Goal: Task Accomplishment & Management: Manage account settings

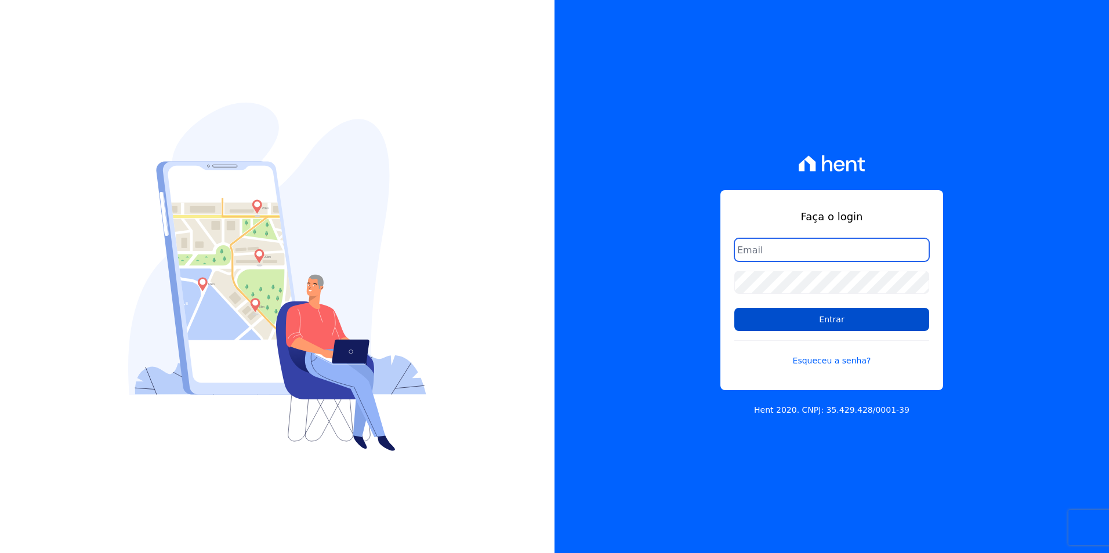
type input "[PERSON_NAME][EMAIL_ADDRESS][PERSON_NAME][DOMAIN_NAME]"
click at [838, 315] on input "Entrar" at bounding box center [831, 319] width 195 height 23
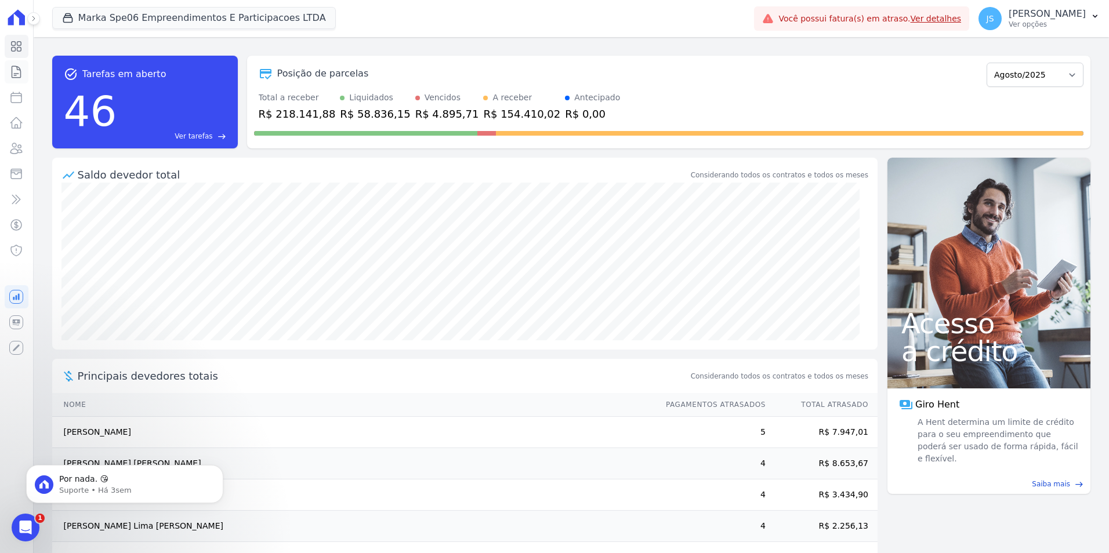
click at [17, 75] on icon at bounding box center [16, 72] width 14 height 14
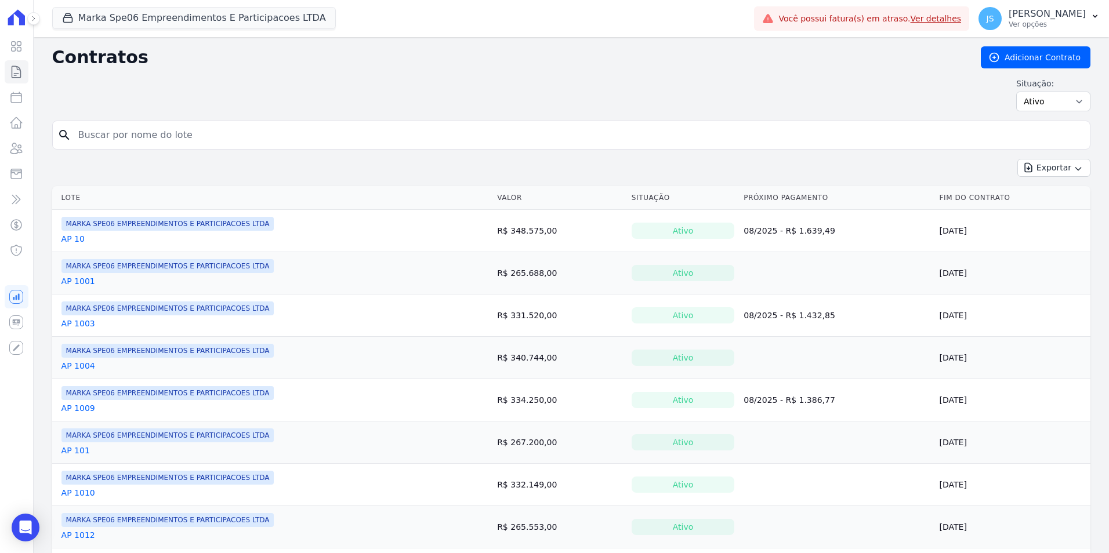
click at [155, 150] on form "search" at bounding box center [571, 140] width 1038 height 38
click at [157, 136] on input "search" at bounding box center [578, 135] width 1014 height 23
click at [124, 135] on input "search" at bounding box center [578, 135] width 1014 height 23
click at [137, 133] on input "search" at bounding box center [578, 135] width 1014 height 23
type input "1"
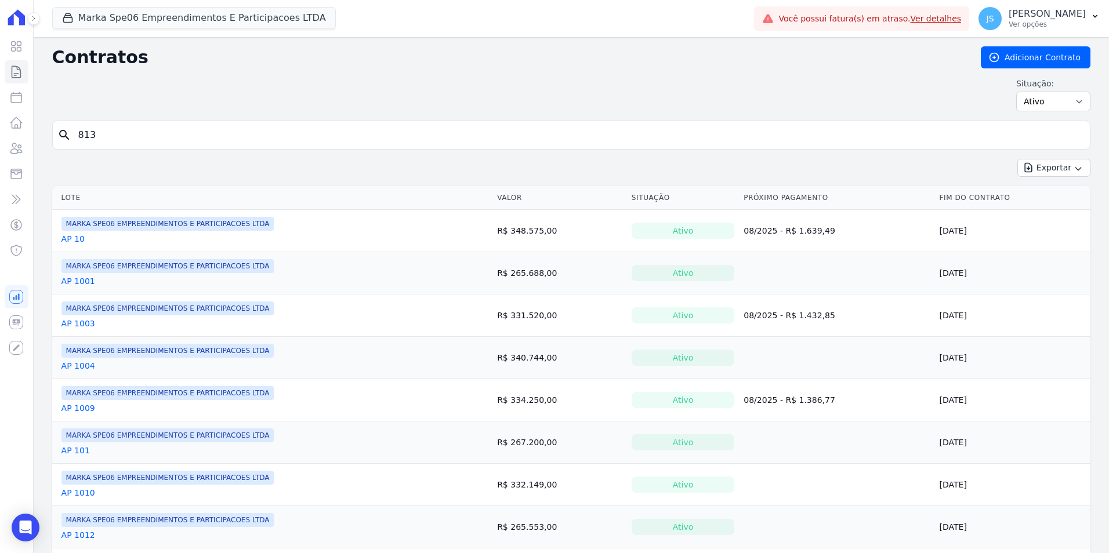
type input "813"
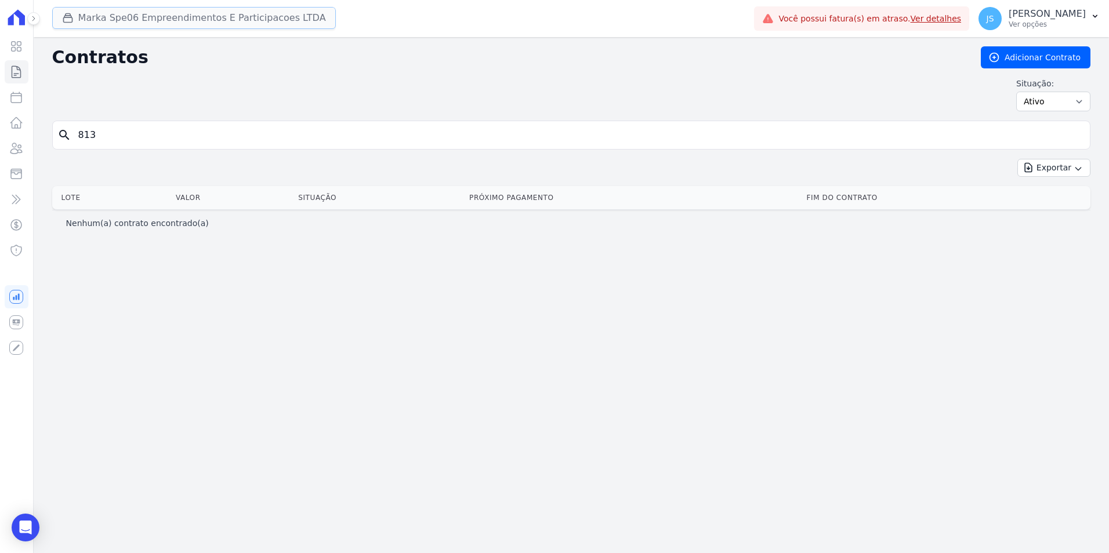
click at [214, 19] on button "Marka Spe06 Empreendimentos E Participacoes LTDA" at bounding box center [194, 18] width 284 height 22
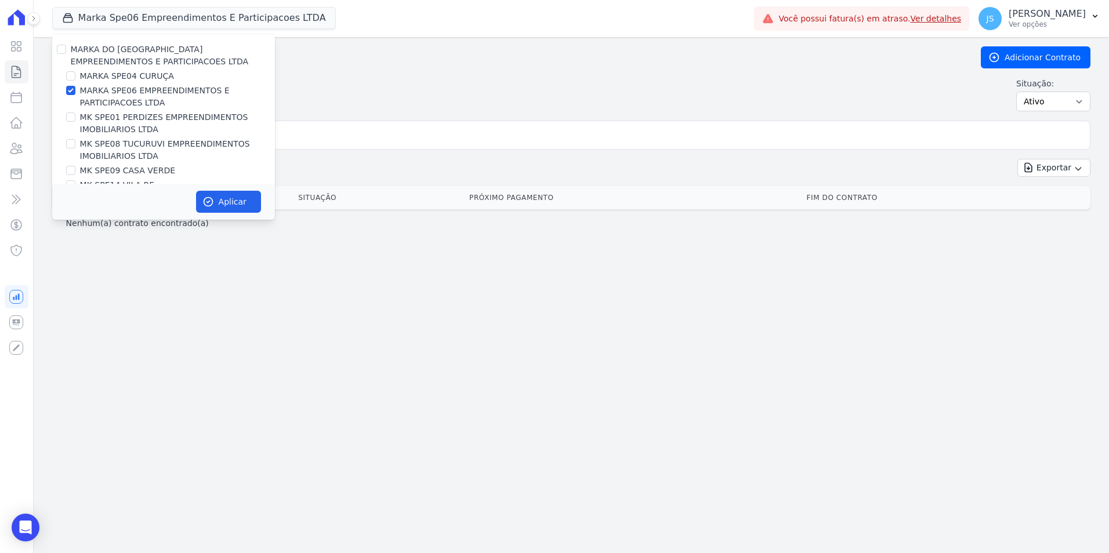
click at [134, 93] on label "MARKA SPE06 EMPREENDIMENTOS E PARTICIPACOES LTDA" at bounding box center [177, 97] width 195 height 24
click at [75, 93] on input "MARKA SPE06 EMPREENDIMENTOS E PARTICIPACOES LTDA" at bounding box center [70, 90] width 9 height 9
checkbox input "false"
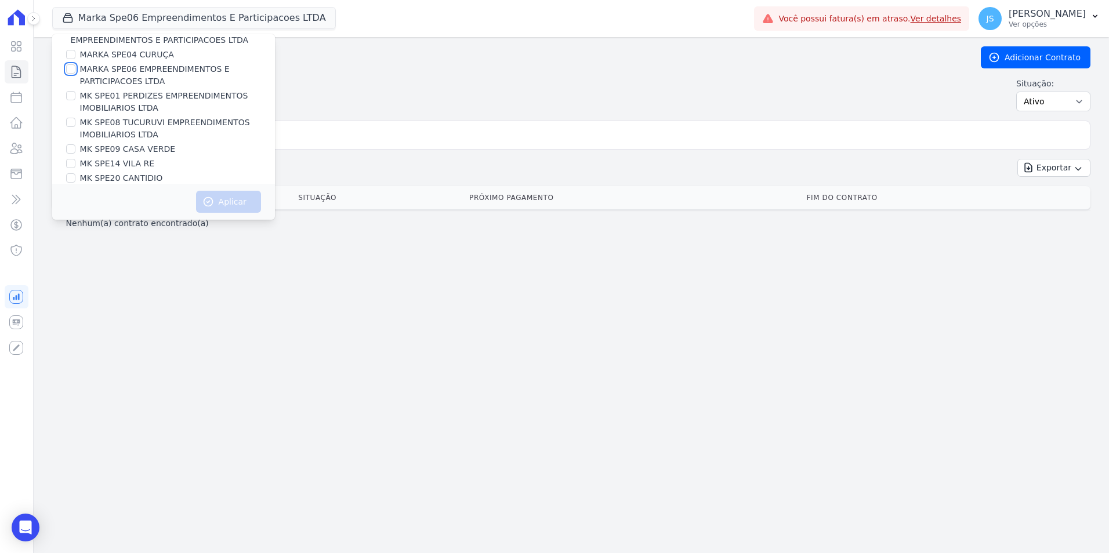
scroll to position [31, 0]
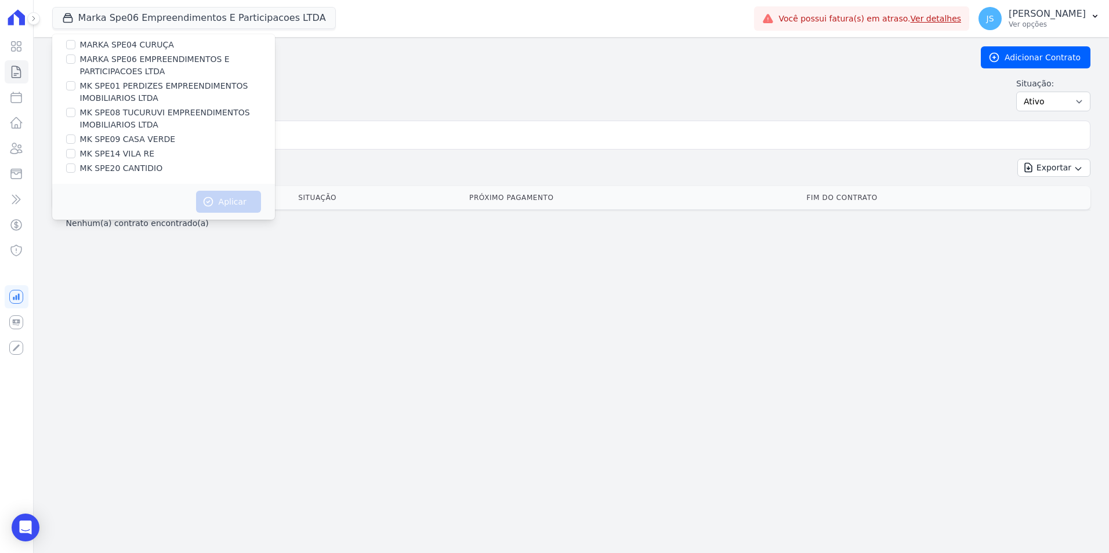
click at [140, 122] on label "MK SPE08 TUCURUVI EMPREENDIMENTOS IMOBILIARIOS LTDA" at bounding box center [177, 119] width 195 height 24
click at [75, 117] on input "MK SPE08 TUCURUVI EMPREENDIMENTOS IMOBILIARIOS LTDA" at bounding box center [70, 112] width 9 height 9
checkbox input "true"
click at [228, 198] on button "Aplicar" at bounding box center [228, 202] width 65 height 22
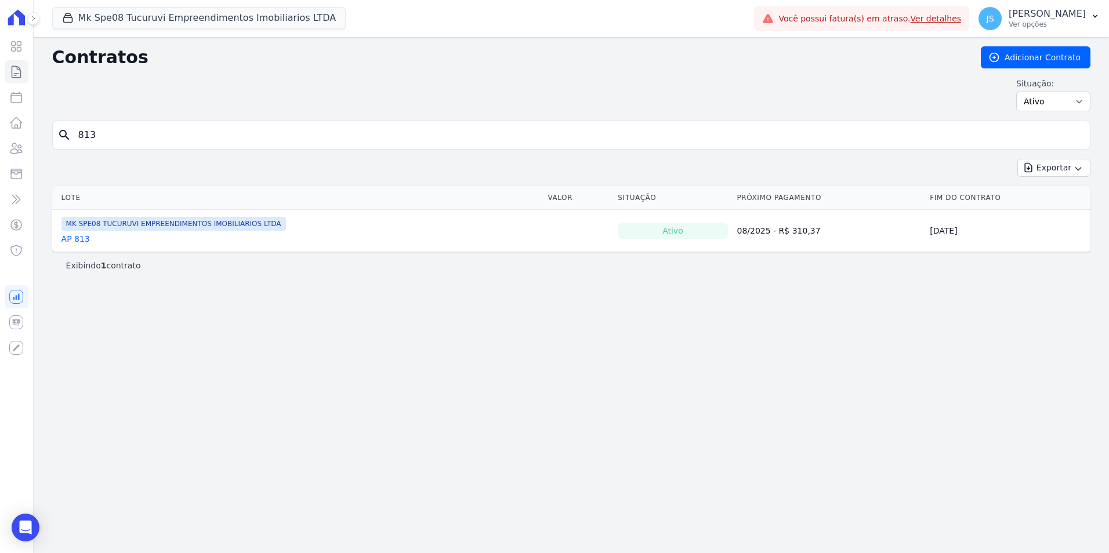
click at [76, 240] on link "AP 813" at bounding box center [75, 239] width 28 height 12
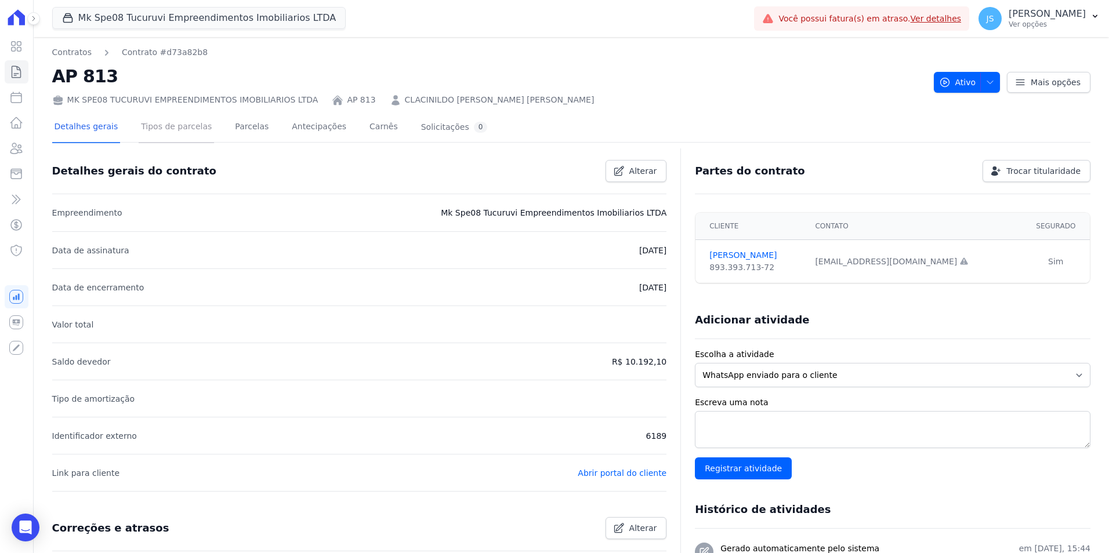
click at [191, 132] on link "Tipos de parcelas" at bounding box center [176, 128] width 75 height 31
click at [233, 129] on link "Parcelas" at bounding box center [252, 128] width 38 height 31
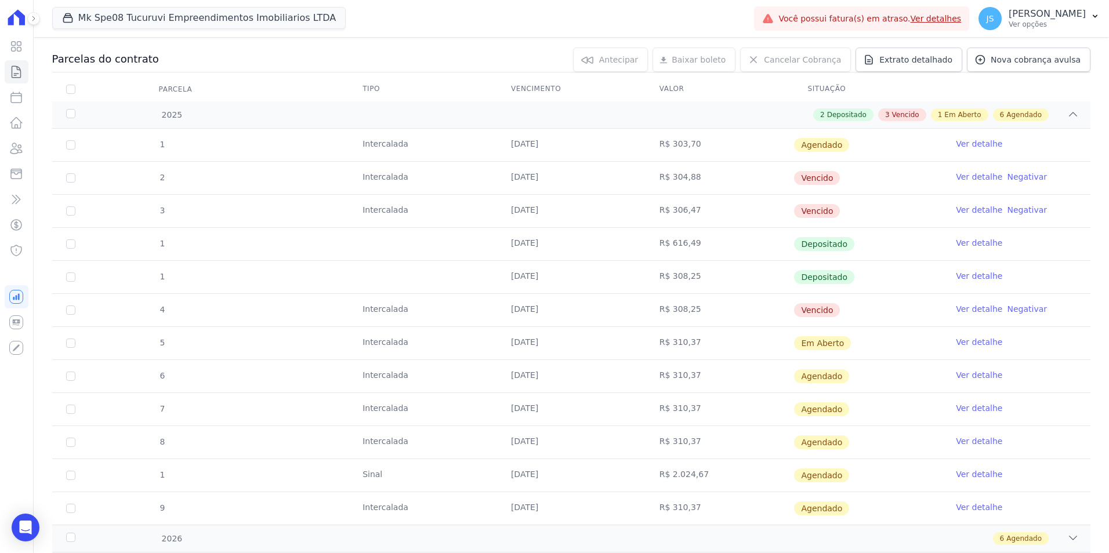
scroll to position [174, 0]
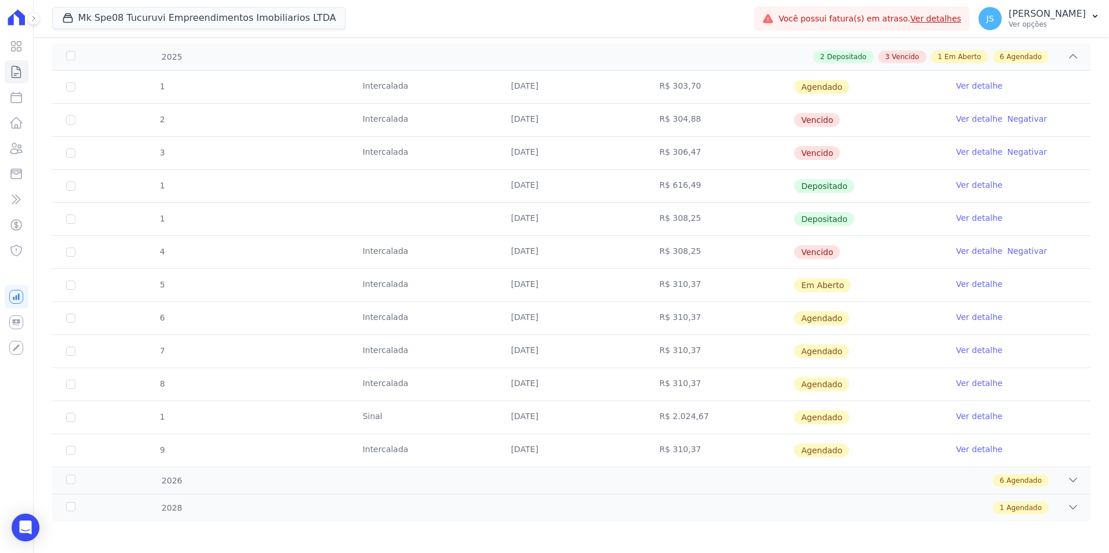
click at [963, 282] on link "Ver detalhe" at bounding box center [979, 284] width 46 height 12
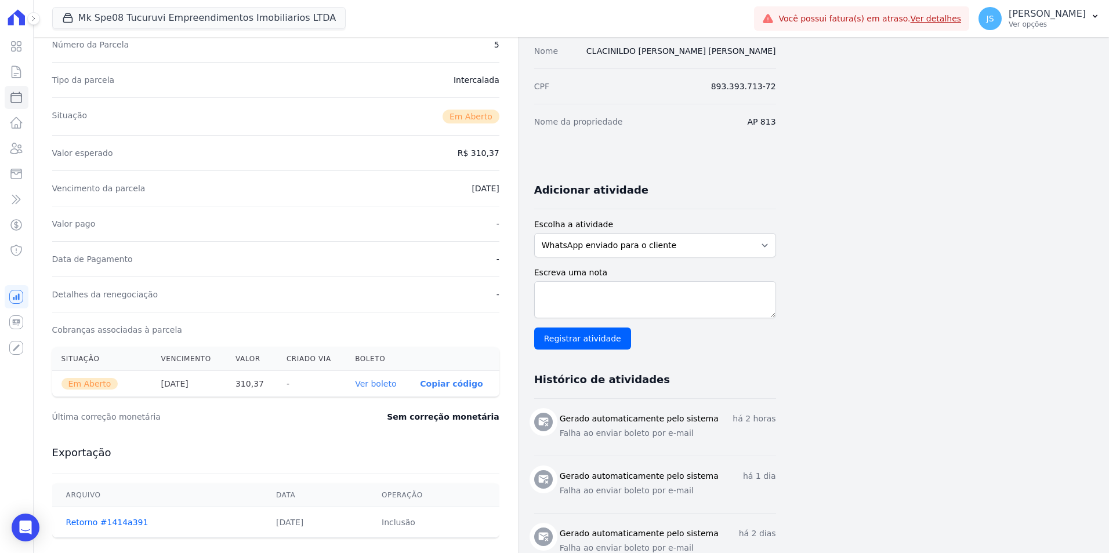
scroll to position [290, 0]
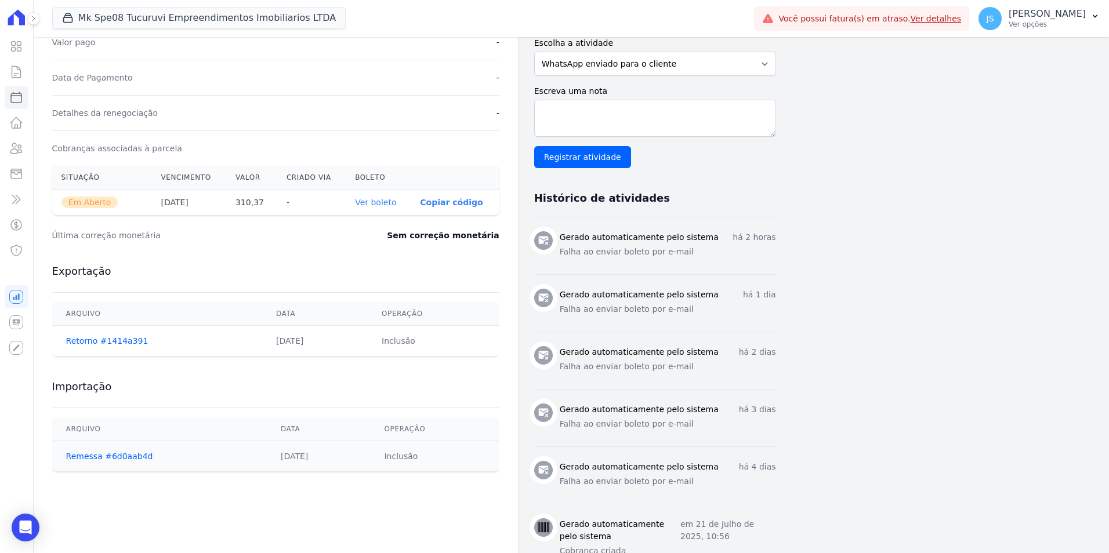
click at [377, 204] on link "Ver boleto" at bounding box center [375, 202] width 41 height 9
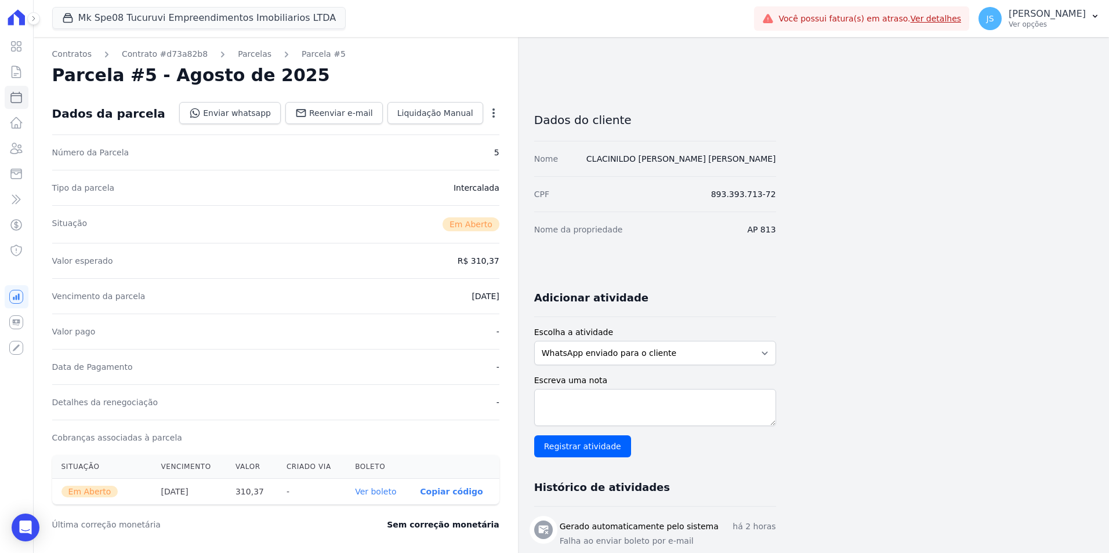
scroll to position [0, 0]
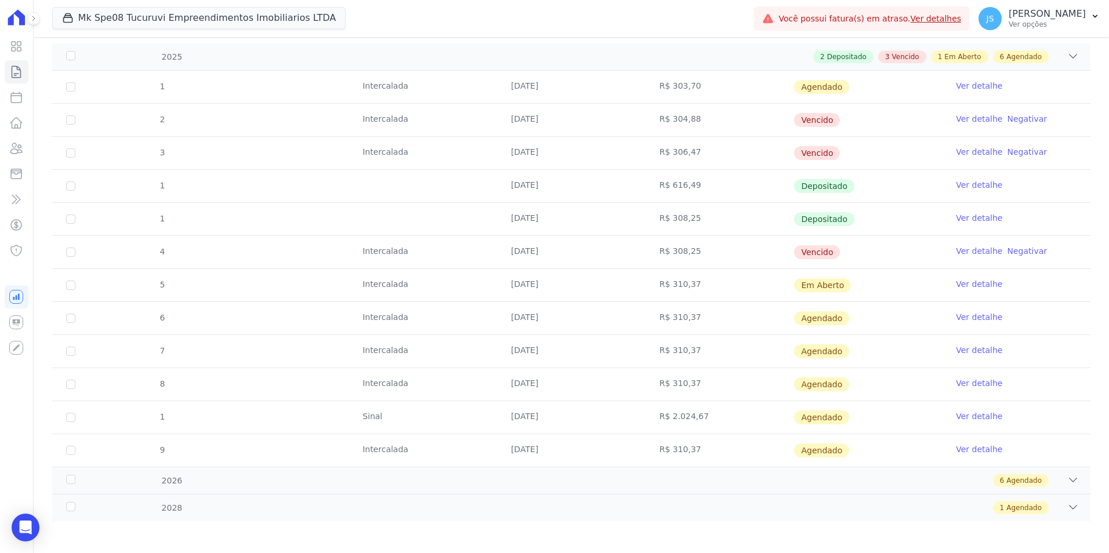
scroll to position [177, 0]
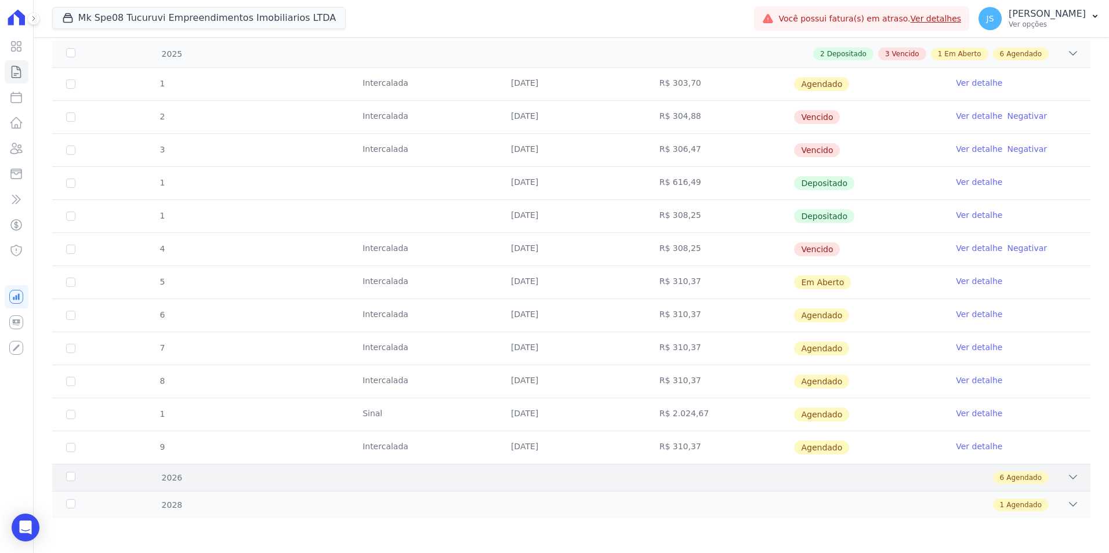
click at [207, 478] on div "6 Agendado" at bounding box center [622, 477] width 913 height 13
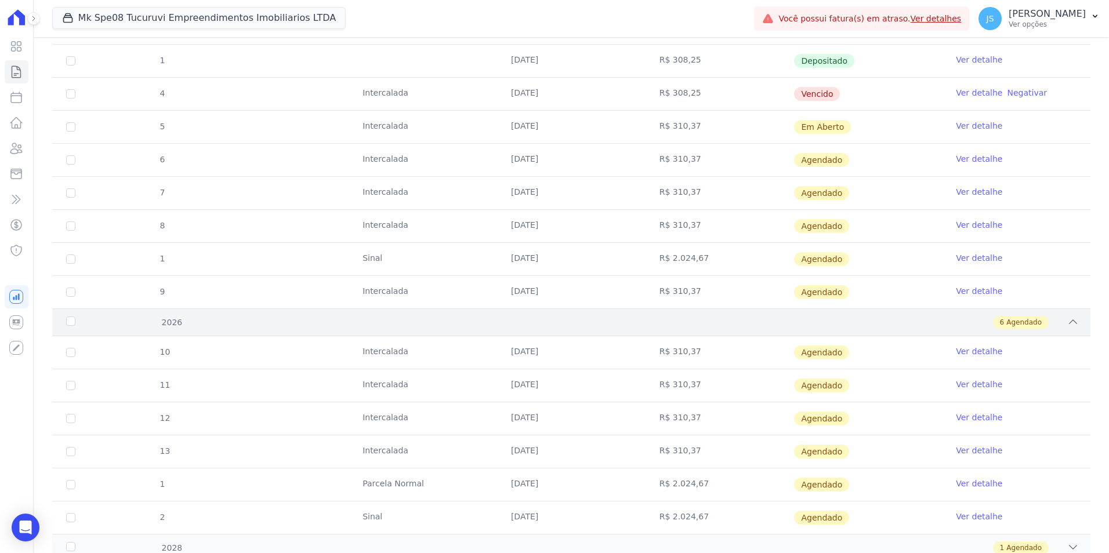
scroll to position [375, 0]
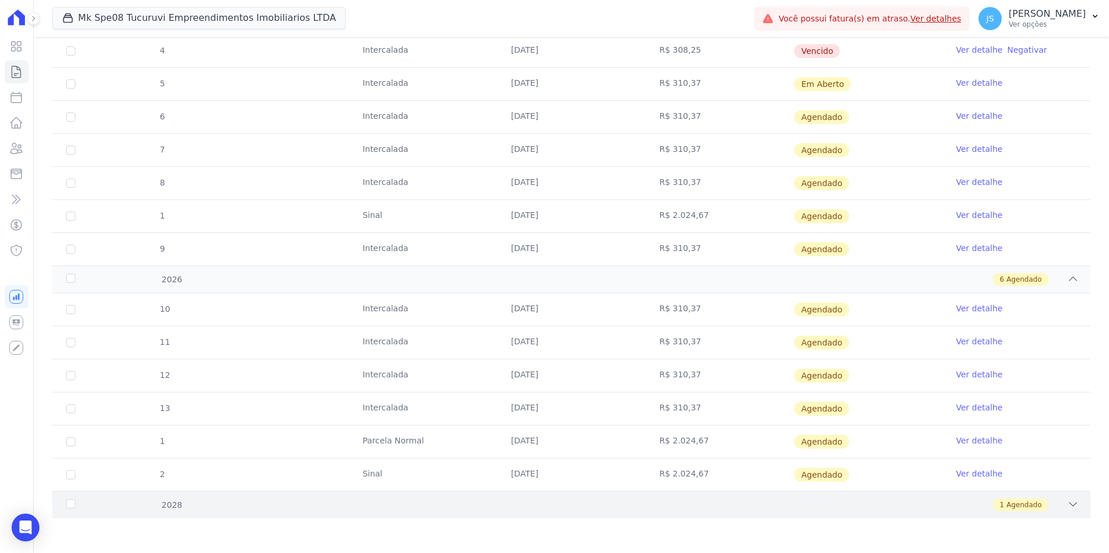
click at [211, 511] on div "2028 1 Agendado" at bounding box center [571, 504] width 1038 height 27
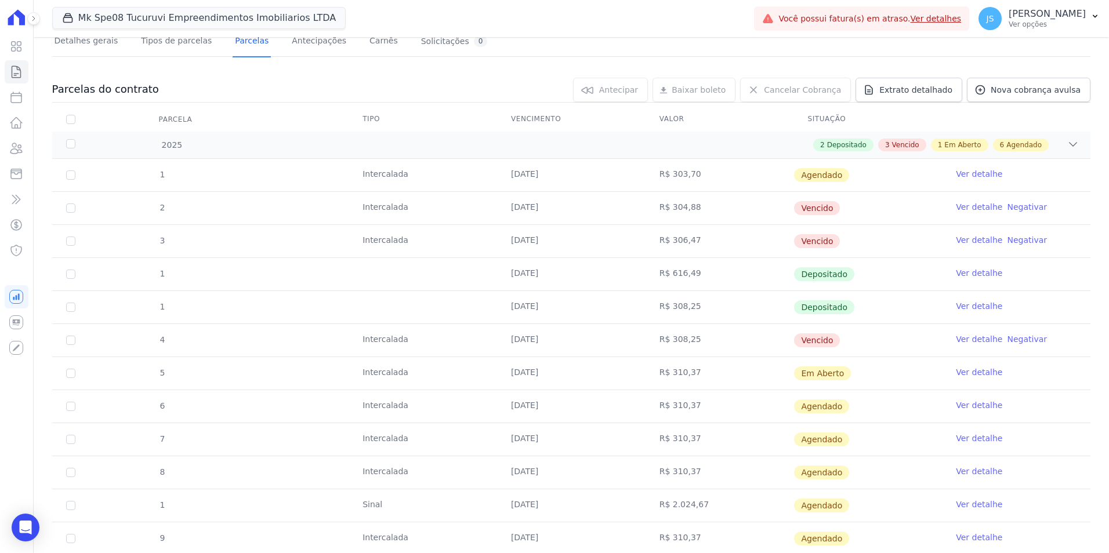
scroll to position [0, 0]
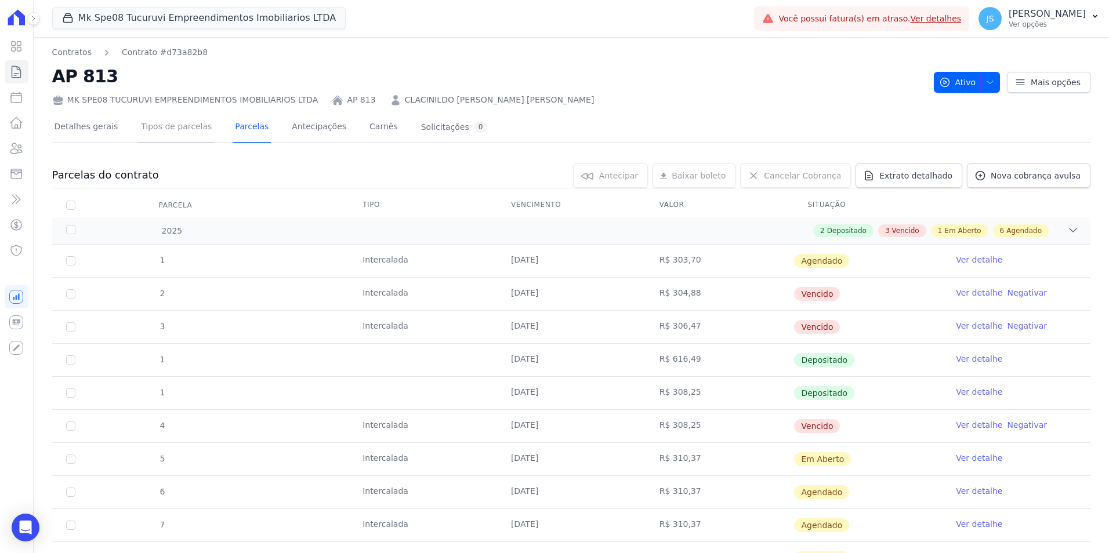
click at [167, 132] on link "Tipos de parcelas" at bounding box center [176, 128] width 75 height 31
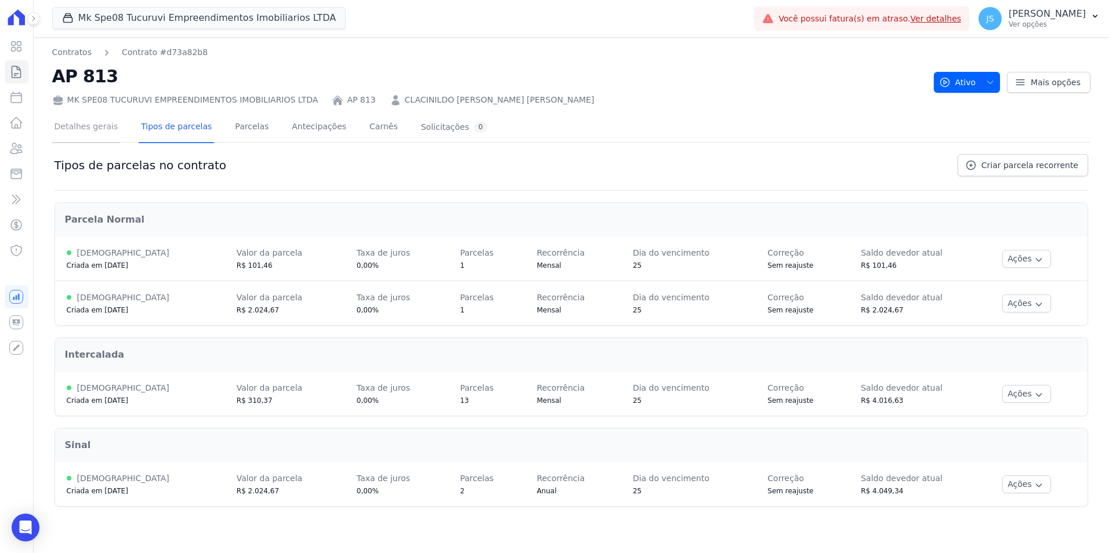
click at [103, 130] on link "Detalhes gerais" at bounding box center [86, 128] width 68 height 31
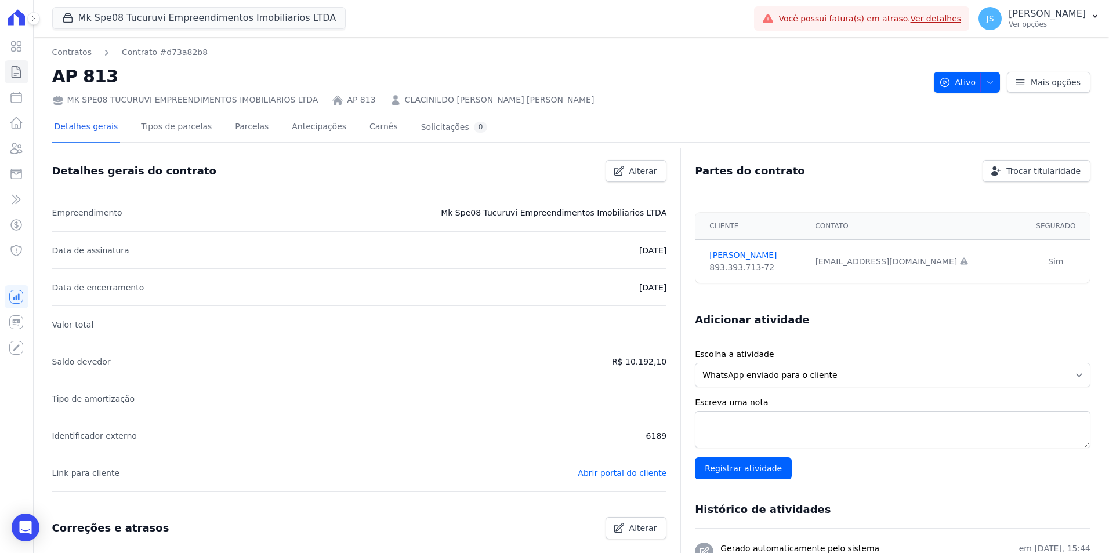
click at [520, 126] on div "Detalhes gerais Tipos de parcelas Parcelas Antecipações Carnês Solicitações 0" at bounding box center [571, 127] width 1038 height 29
click at [184, 136] on link "Tipos de parcelas" at bounding box center [176, 128] width 75 height 31
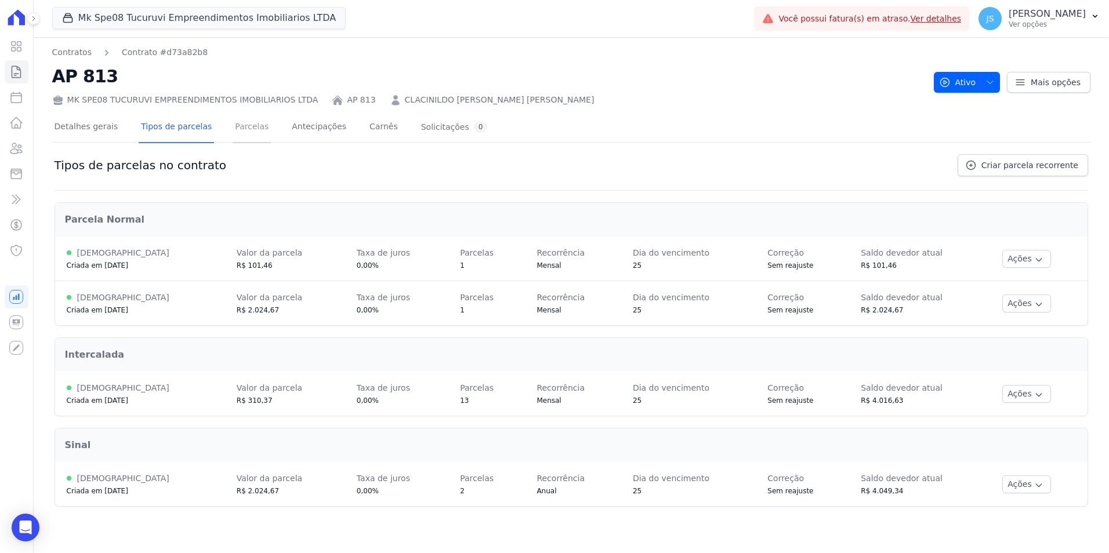
click at [242, 132] on link "Parcelas" at bounding box center [252, 128] width 38 height 31
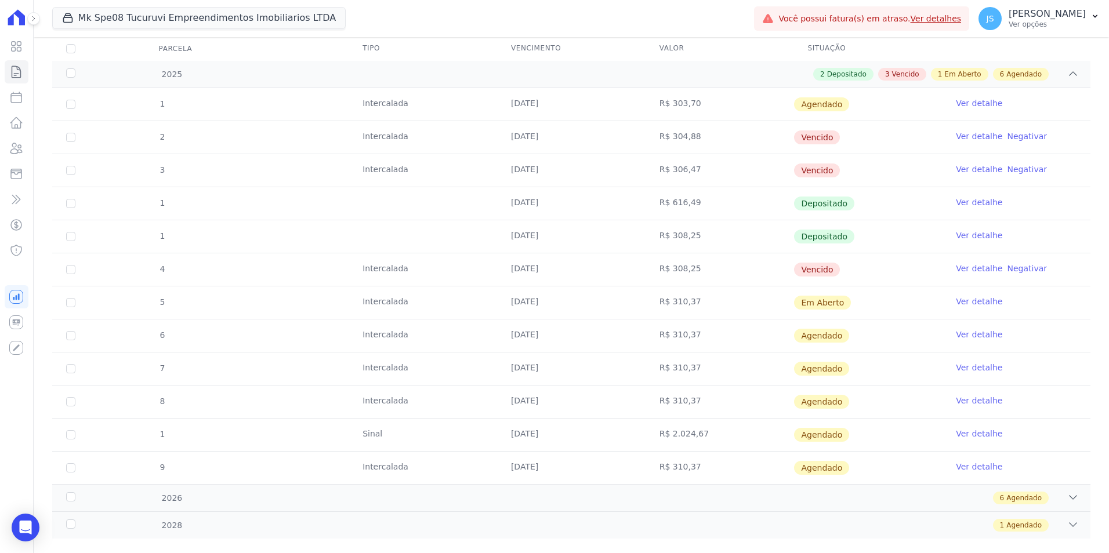
scroll to position [177, 0]
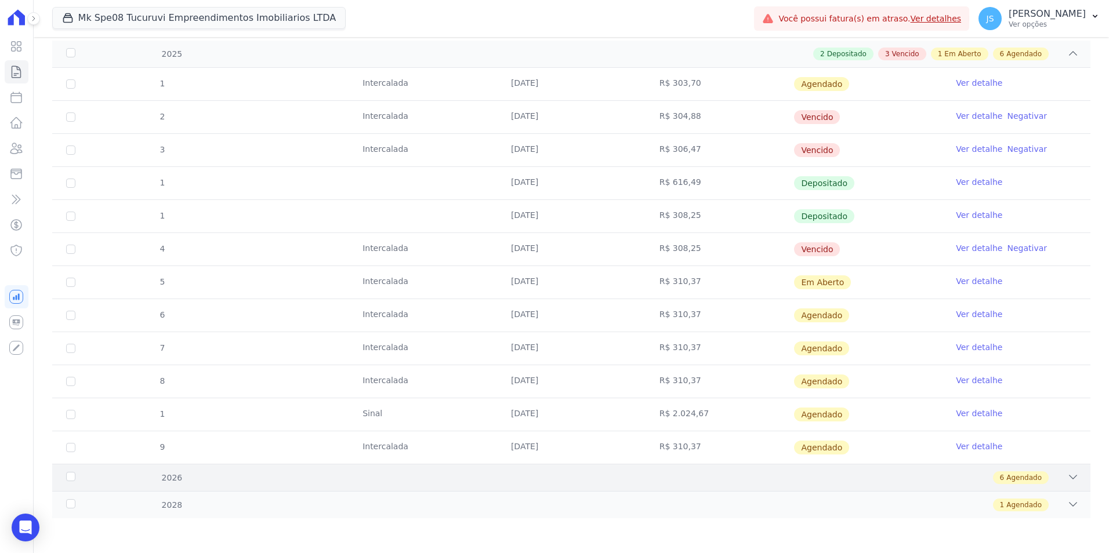
click at [512, 478] on div "6 Agendado" at bounding box center [622, 477] width 913 height 13
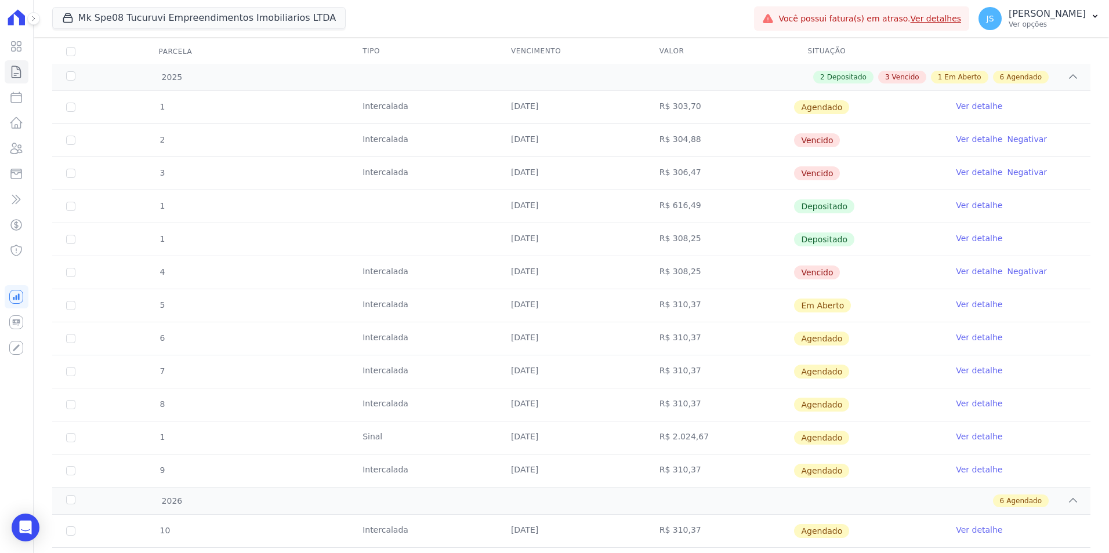
scroll to position [0, 0]
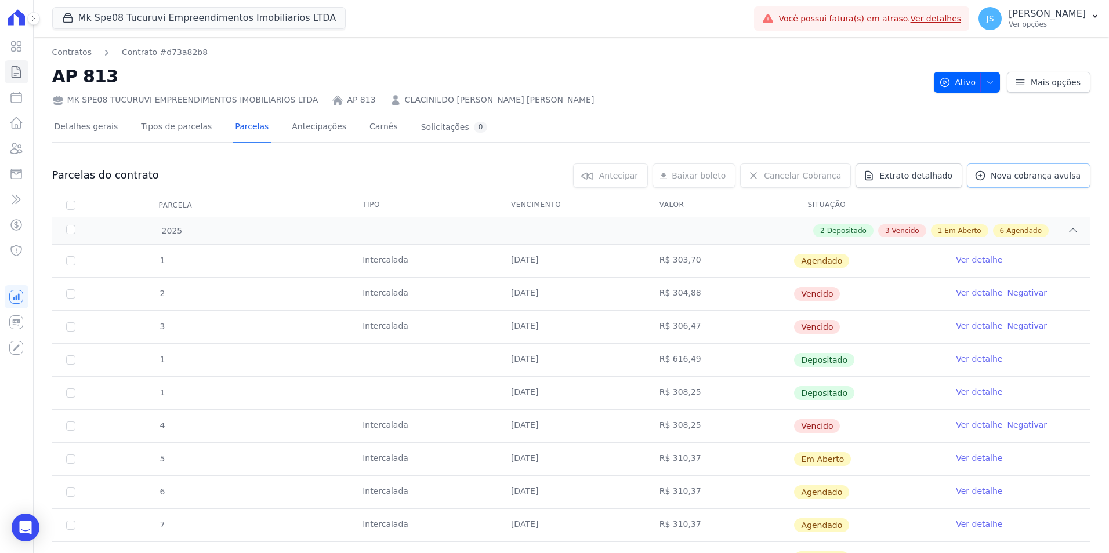
click at [1008, 179] on span "Nova cobrança avulsa" at bounding box center [1036, 176] width 90 height 12
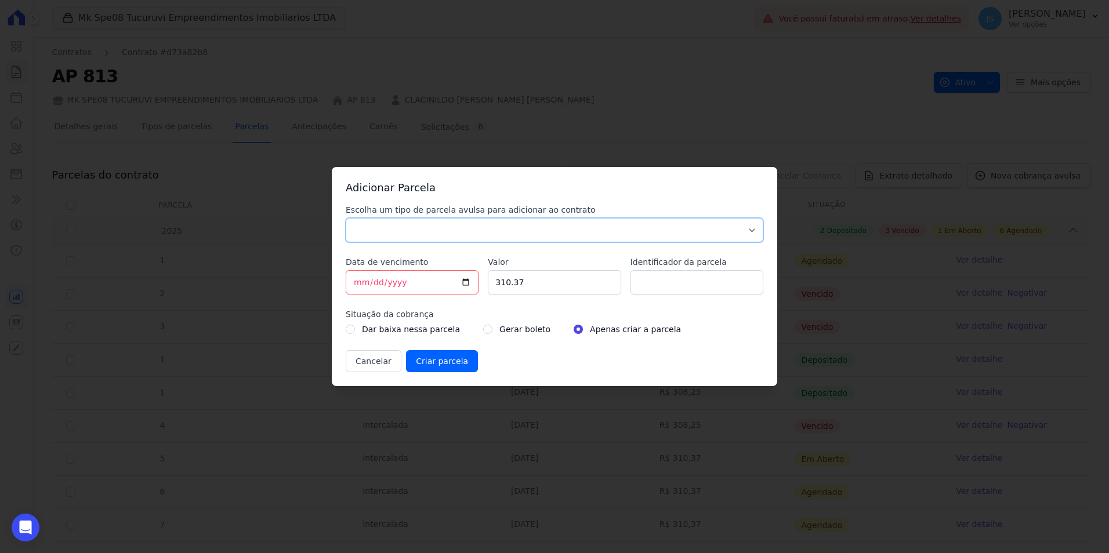
click at [418, 234] on select "Parcela Normal Sinal Caução Intercalada Chaves Pré Chaves Pós Chaves Taxas Quit…" at bounding box center [555, 230] width 418 height 24
select select "others"
click at [346, 218] on select "Parcela Normal Sinal Caução Intercalada Chaves Pré Chaves Pós Chaves Taxas Quit…" at bounding box center [555, 230] width 418 height 24
click at [410, 281] on input "[DATE]" at bounding box center [412, 282] width 133 height 24
type input "2025-08-25"
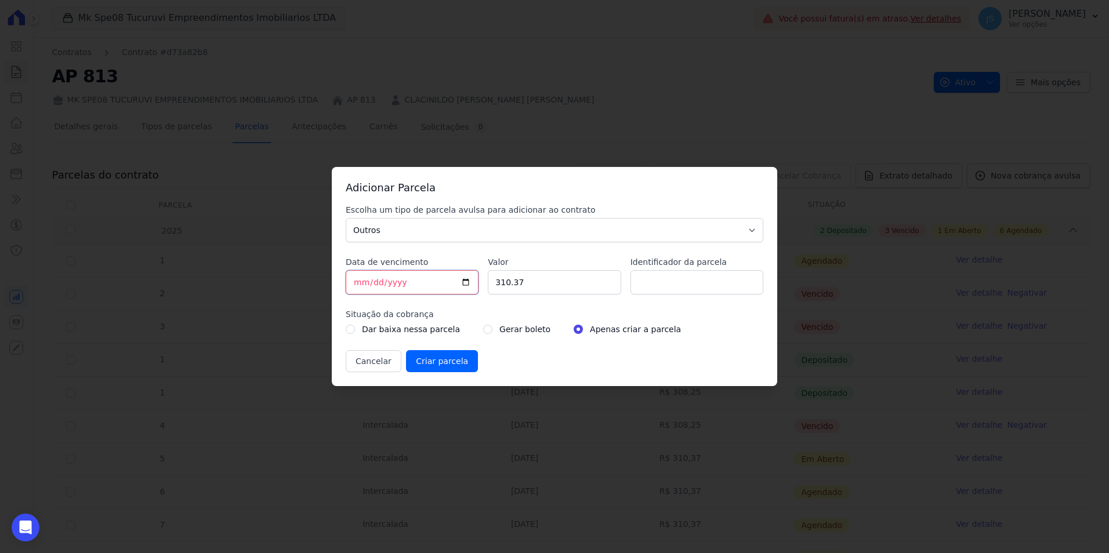
type input "2025-09-25"
drag, startPoint x: 546, startPoint y: 284, endPoint x: 485, endPoint y: 278, distance: 61.2
click at [487, 278] on div "Escolha um tipo de parcela avulsa para adicionar ao contrato Parcela Normal Sin…" at bounding box center [555, 288] width 418 height 168
click at [581, 286] on input "Valor" at bounding box center [554, 282] width 133 height 24
type input "1304.23"
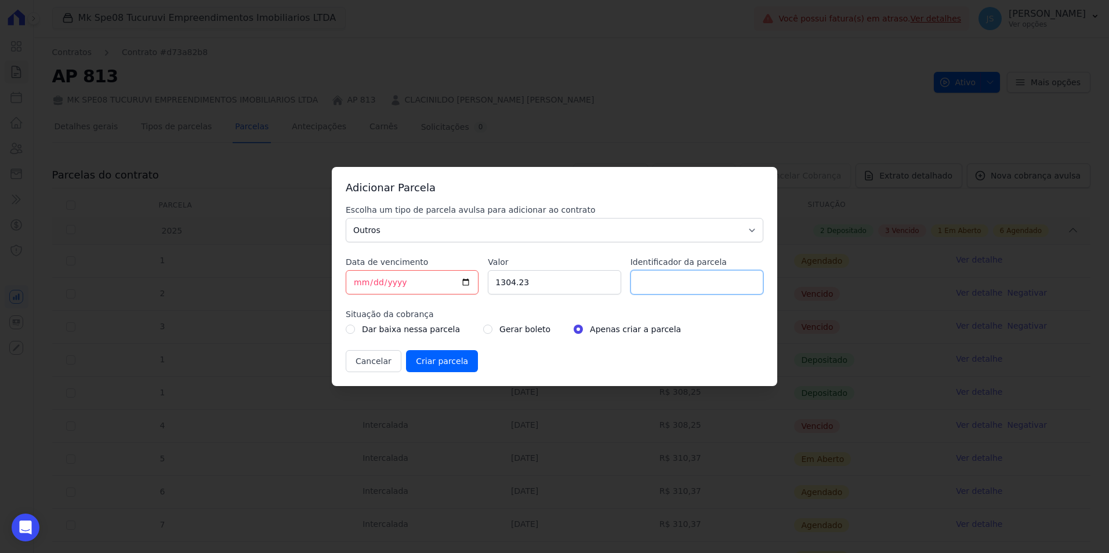
click at [669, 286] on input "Identificador da parcela" at bounding box center [696, 282] width 133 height 24
click at [542, 285] on input "1304.23" at bounding box center [554, 282] width 133 height 24
click at [502, 281] on input "1304.23" at bounding box center [554, 282] width 133 height 24
click at [661, 277] on input "Identificador da parcela" at bounding box center [696, 282] width 133 height 24
type input "4"
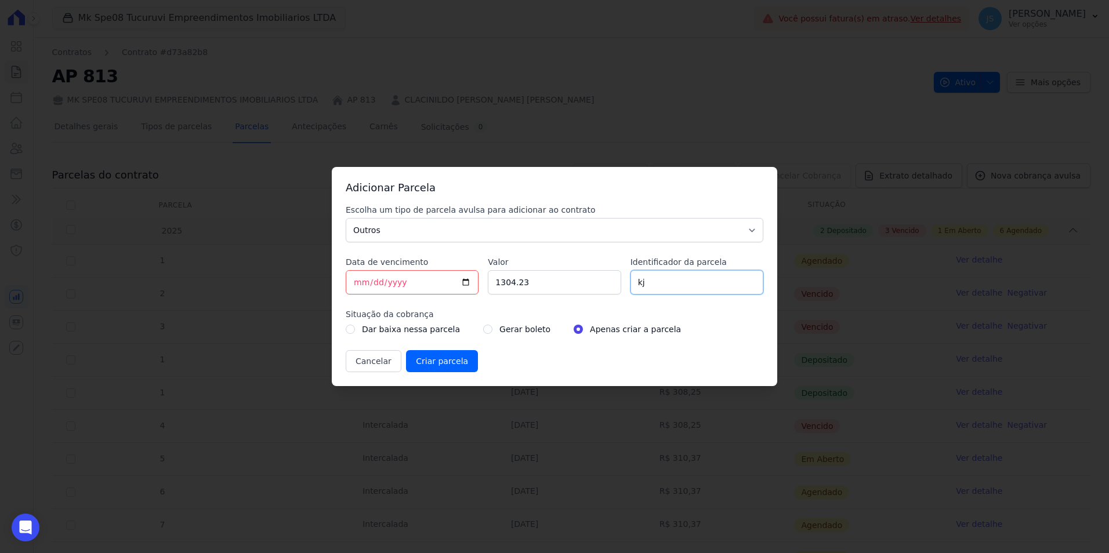
type input "k"
type input "Única"
click at [516, 228] on select "Parcela Normal Sinal Caução Intercalada Chaves Pré Chaves Pós Chaves Taxas Quit…" at bounding box center [555, 230] width 418 height 24
click at [514, 233] on select "Parcela Normal Sinal Caução Intercalada Chaves Pré Chaves Pós Chaves Taxas Quit…" at bounding box center [555, 230] width 418 height 24
click at [447, 362] on input "Criar parcela" at bounding box center [442, 361] width 72 height 22
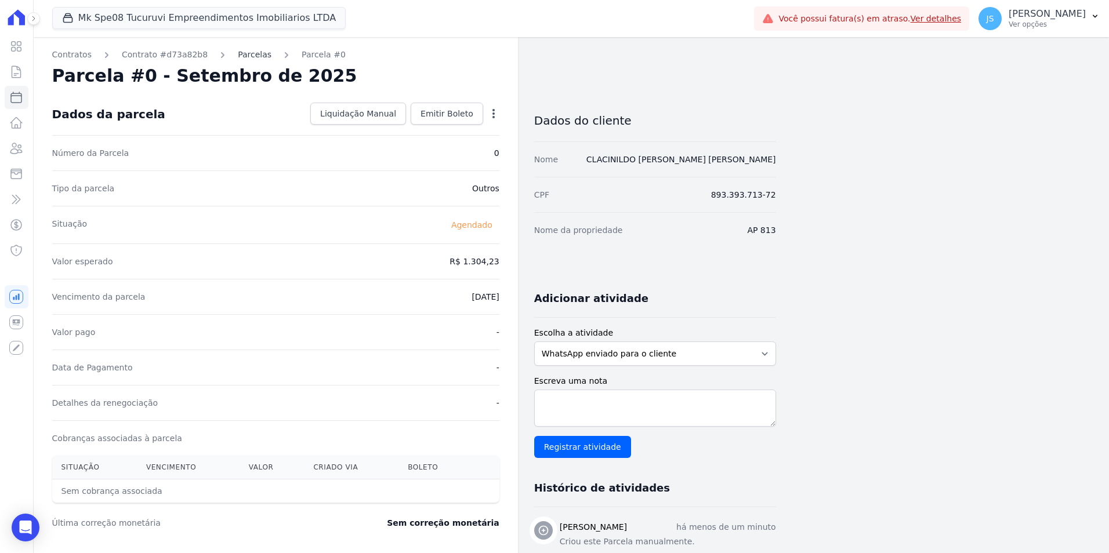
click at [242, 59] on link "Parcelas" at bounding box center [255, 55] width 34 height 12
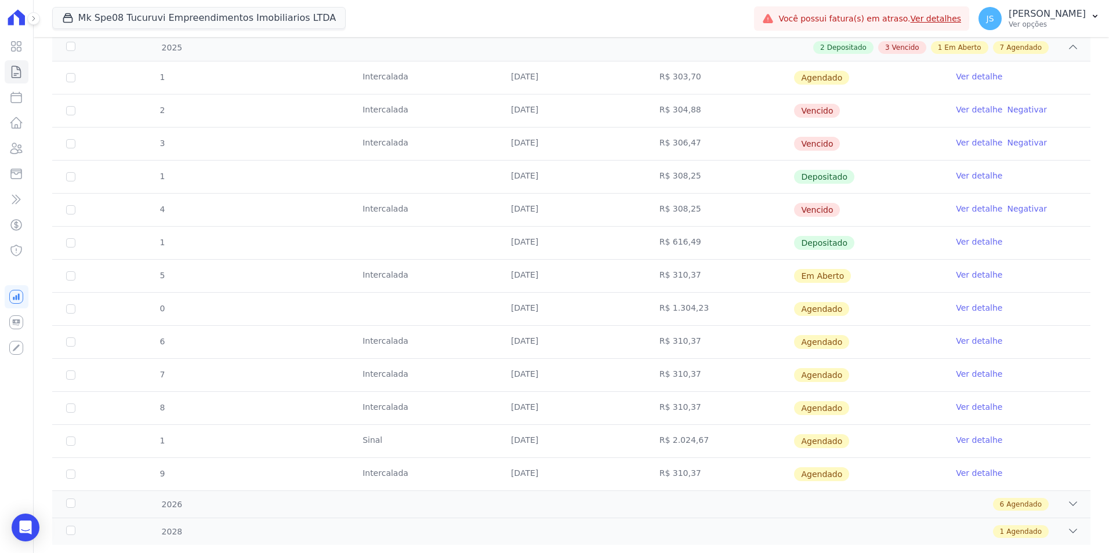
scroll to position [210, 0]
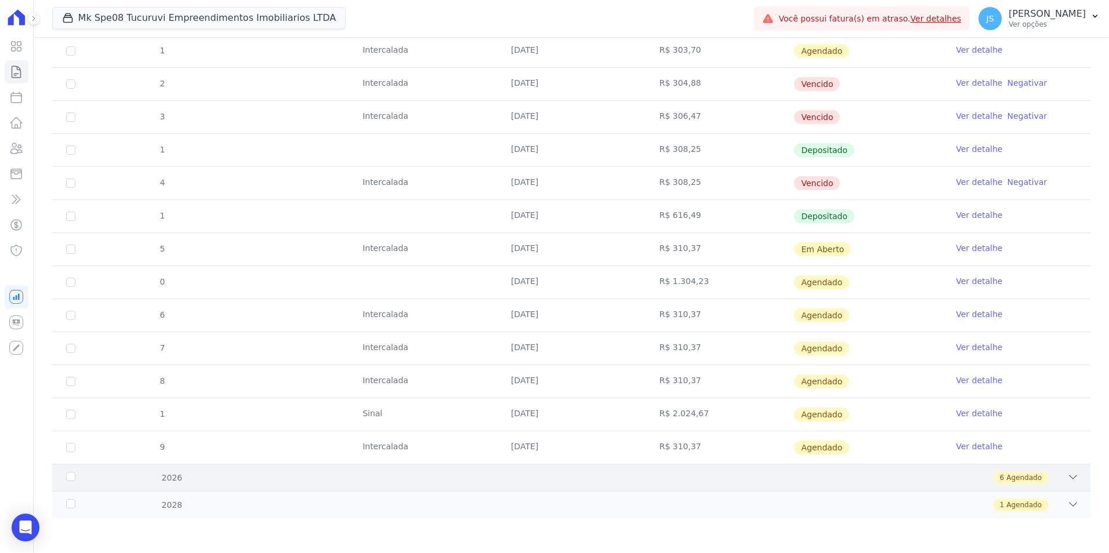
click at [629, 473] on div "6 Agendado" at bounding box center [622, 477] width 913 height 13
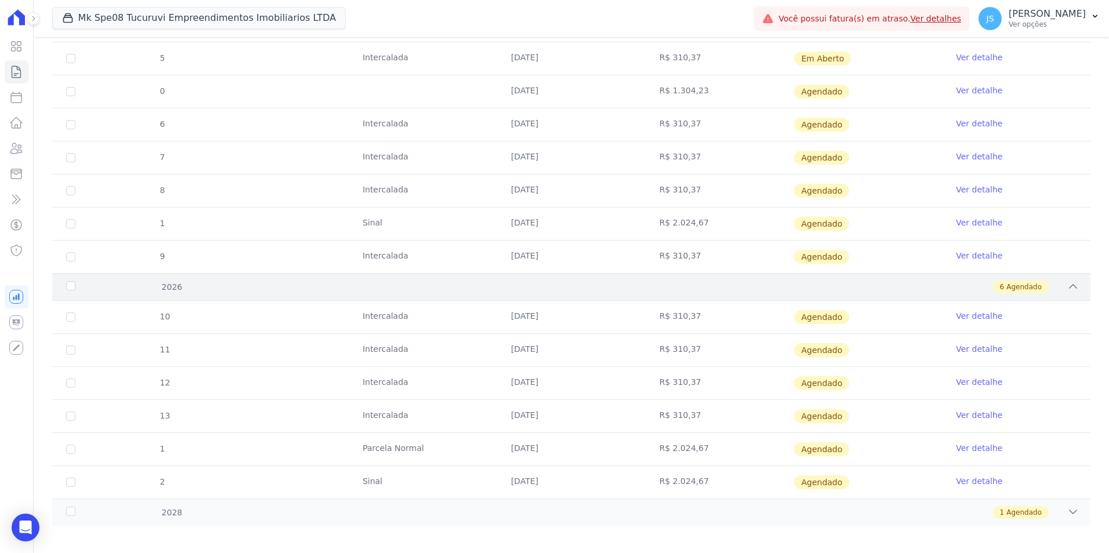
scroll to position [408, 0]
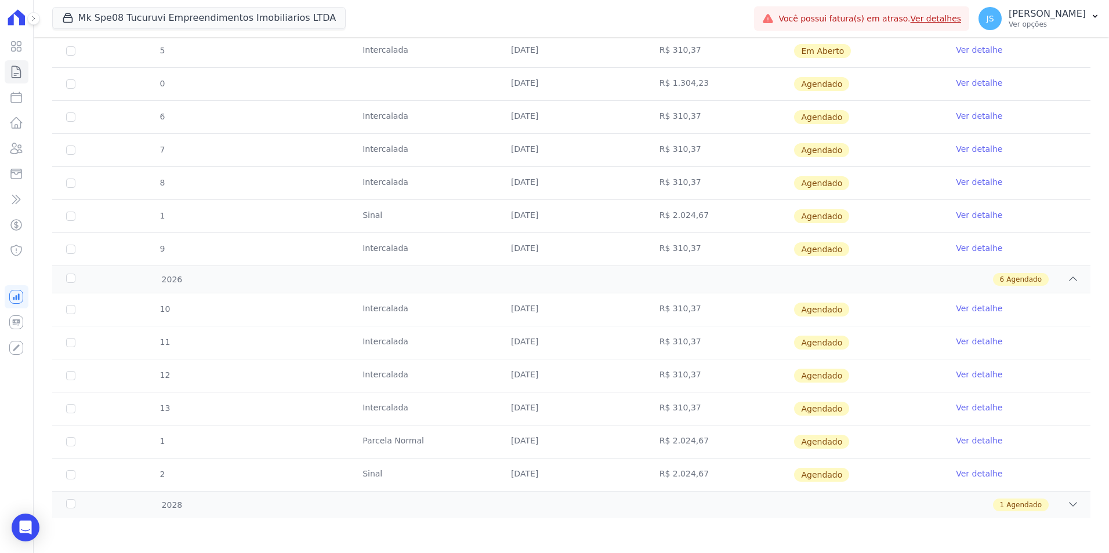
click at [629, 494] on div "10 Intercalada 25/01/2026 R$ 310,37 Agendado Ver detalhe 11 Intercalada 25/02/2…" at bounding box center [571, 392] width 1075 height 207
click at [631, 503] on div "1 Agendado" at bounding box center [622, 505] width 913 height 13
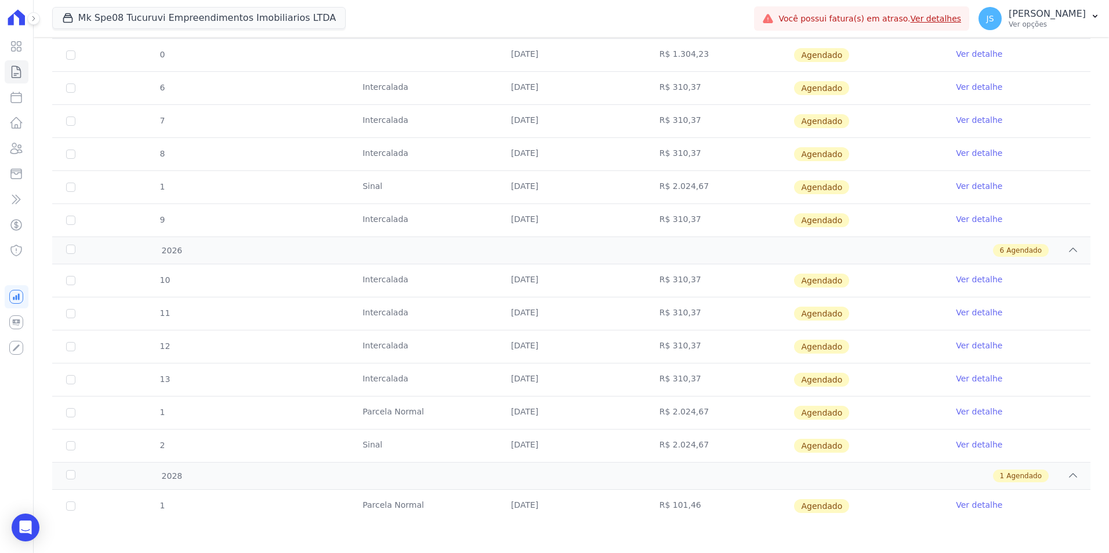
scroll to position [441, 0]
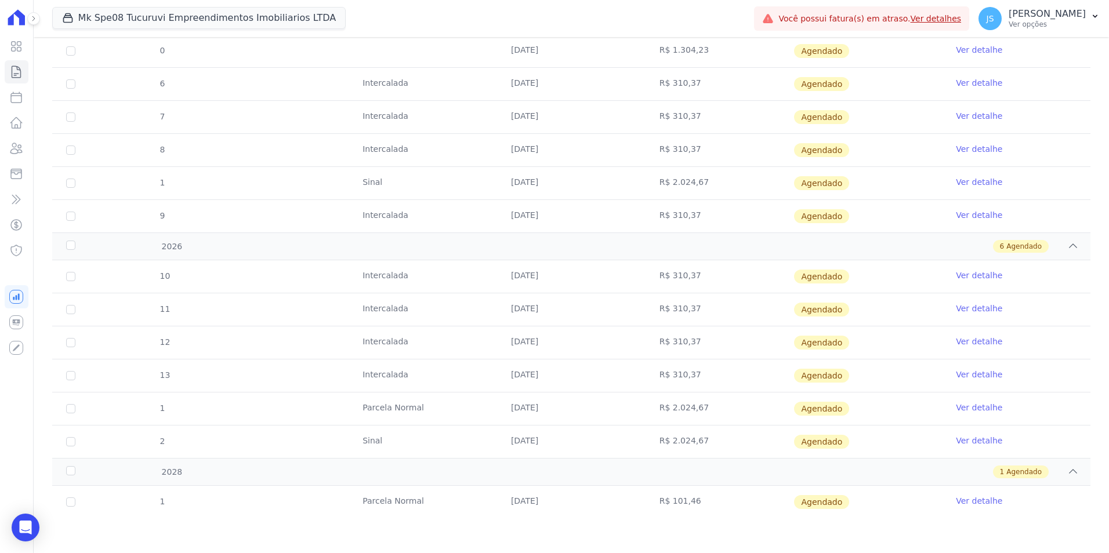
drag, startPoint x: 548, startPoint y: 410, endPoint x: 363, endPoint y: 405, distance: 185.1
click at [363, 405] on tr "1 Parcela Normal 25/05/2026 R$ 2.024,67 Agendado Ver detalhe" at bounding box center [571, 408] width 1038 height 33
click at [974, 403] on link "Ver detalhe" at bounding box center [979, 408] width 46 height 12
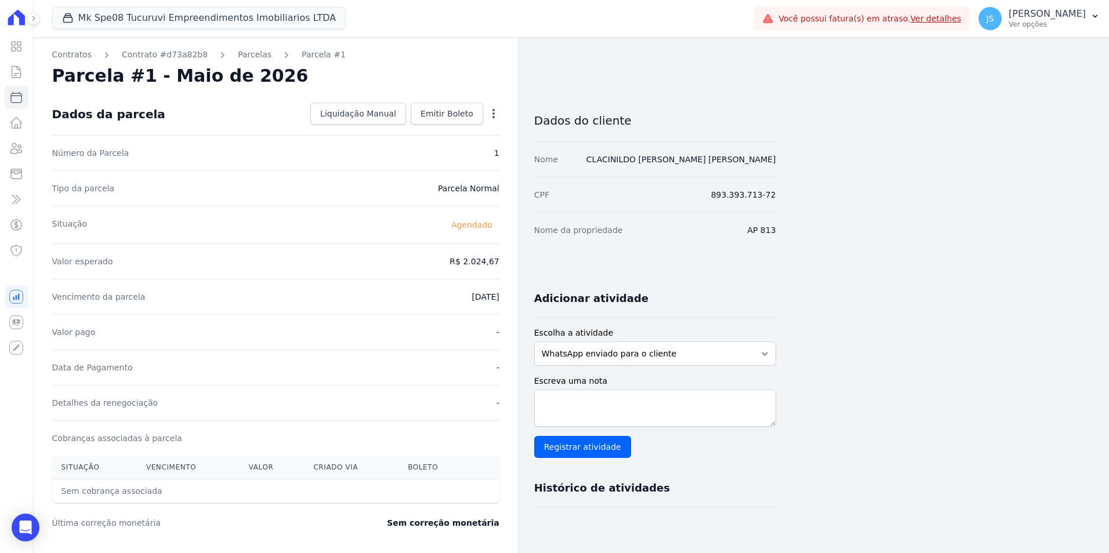
click at [489, 113] on icon "button" at bounding box center [494, 114] width 12 height 12
click at [322, 252] on div "Valor esperado R$ 2.024,67" at bounding box center [275, 261] width 447 height 35
click at [452, 119] on span "Emitir Boleto" at bounding box center [446, 114] width 53 height 12
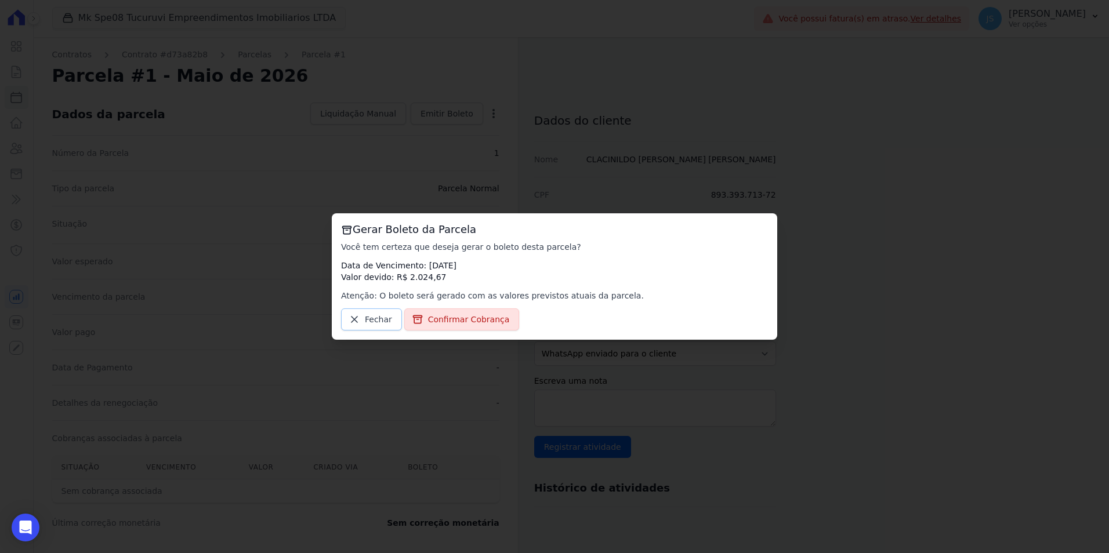
click at [372, 310] on link "Fechar" at bounding box center [371, 320] width 61 height 22
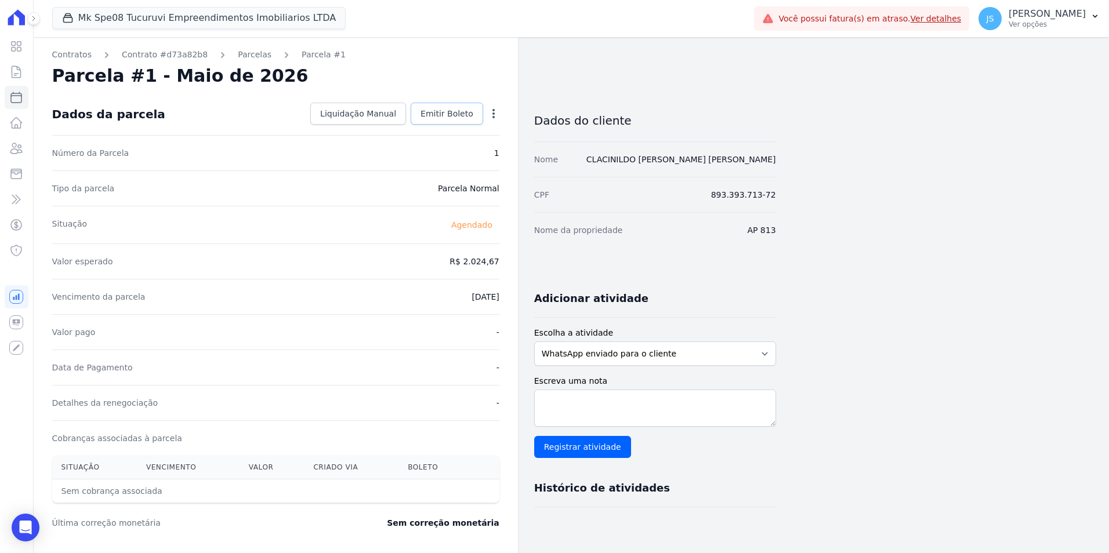
click at [461, 115] on span "Emitir Boleto" at bounding box center [446, 114] width 53 height 12
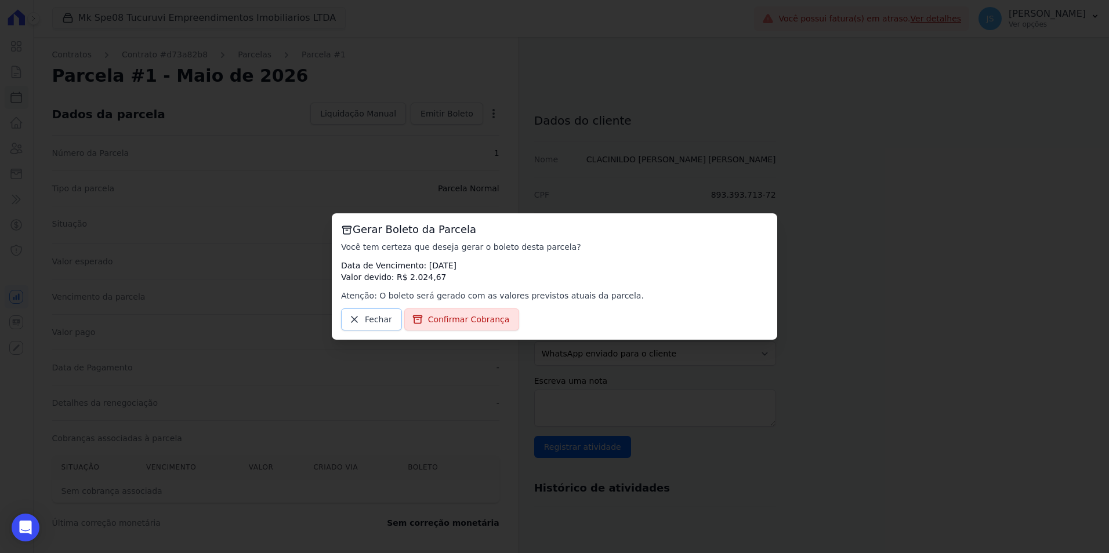
click at [374, 325] on span "Fechar" at bounding box center [378, 320] width 27 height 12
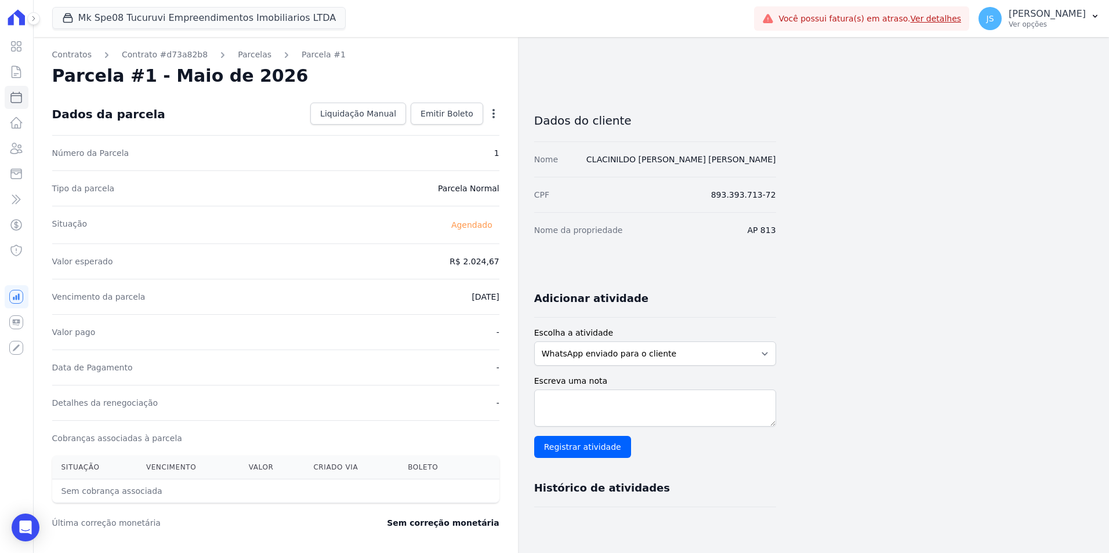
click at [494, 116] on icon "button" at bounding box center [493, 113] width 2 height 9
click at [456, 136] on link "Alterar" at bounding box center [444, 129] width 102 height 21
drag, startPoint x: 460, startPoint y: 262, endPoint x: 505, endPoint y: 257, distance: 45.0
click at [505, 257] on div "Contratos Contrato #d73a82b8 Parcelas Parcela #1 Parcela #1 - Maio de 2026 Conf…" at bounding box center [276, 409] width 484 height 745
drag, startPoint x: 458, startPoint y: 261, endPoint x: 509, endPoint y: 256, distance: 51.2
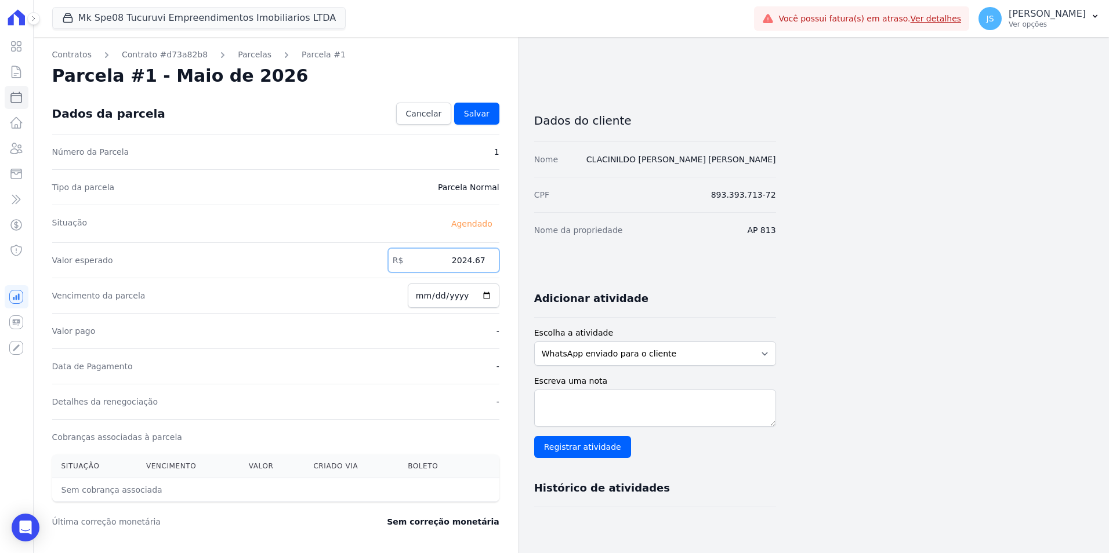
click at [509, 256] on div "Contratos Contrato #d73a82b8 Parcelas Parcela #1 Parcela #1 - Maio de 2026 Conf…" at bounding box center [276, 409] width 484 height 745
type input "25000"
click at [422, 296] on input "2026-05-25" at bounding box center [454, 296] width 92 height 24
drag, startPoint x: 442, startPoint y: 290, endPoint x: 434, endPoint y: 292, distance: 7.7
click at [441, 287] on input "2026-05-25" at bounding box center [454, 296] width 92 height 24
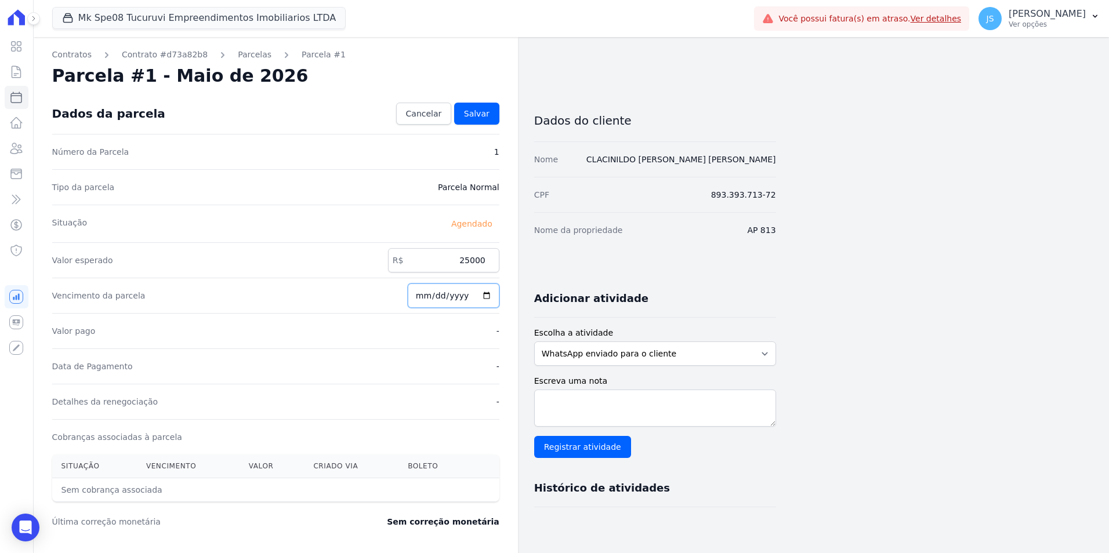
type input "2026-12-25"
click at [484, 107] on link "Salvar" at bounding box center [476, 114] width 45 height 22
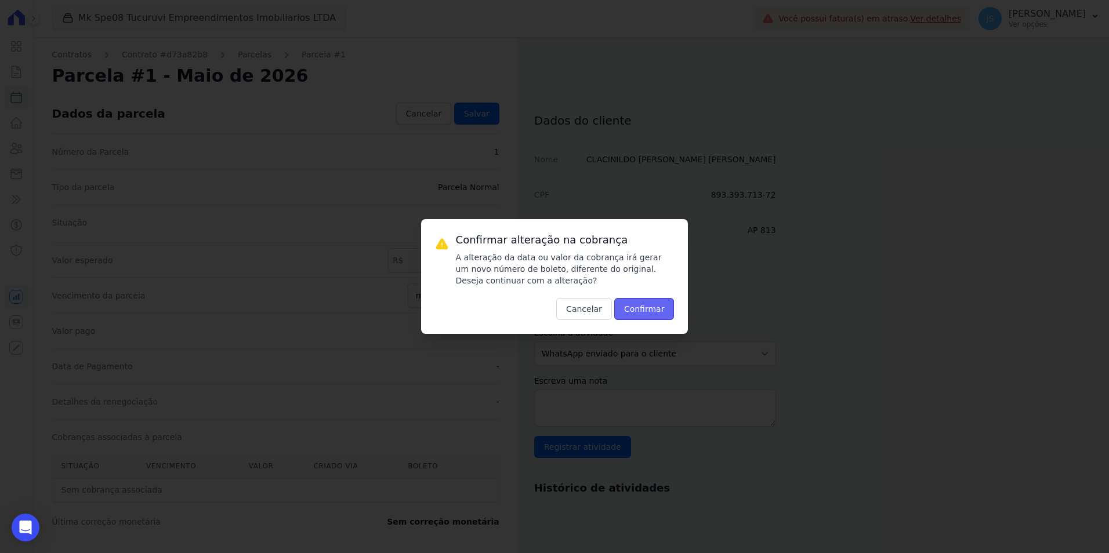
click at [651, 302] on button "Confirmar" at bounding box center [644, 309] width 60 height 22
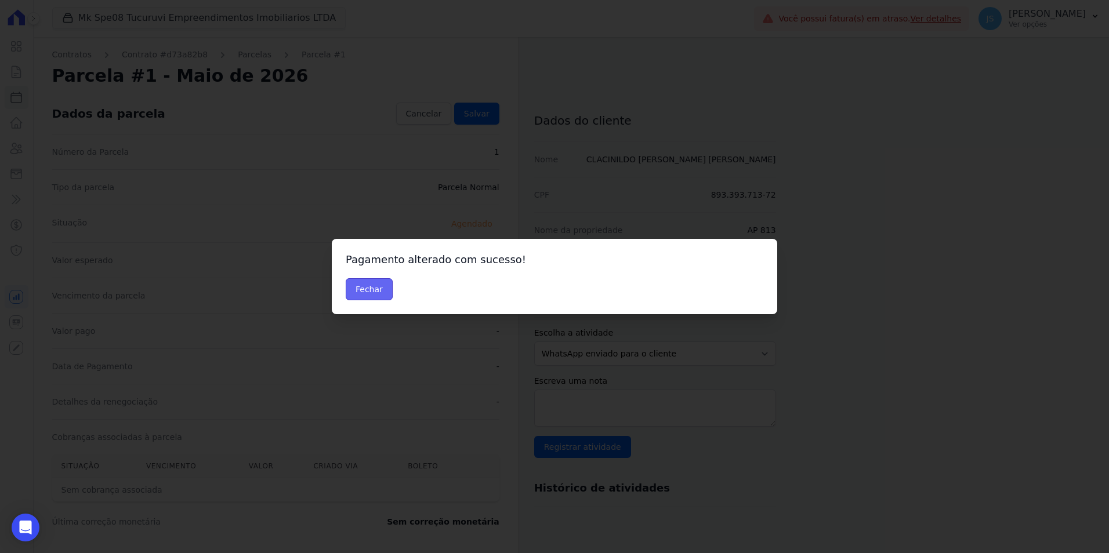
click at [370, 292] on button "Fechar" at bounding box center [369, 289] width 47 height 22
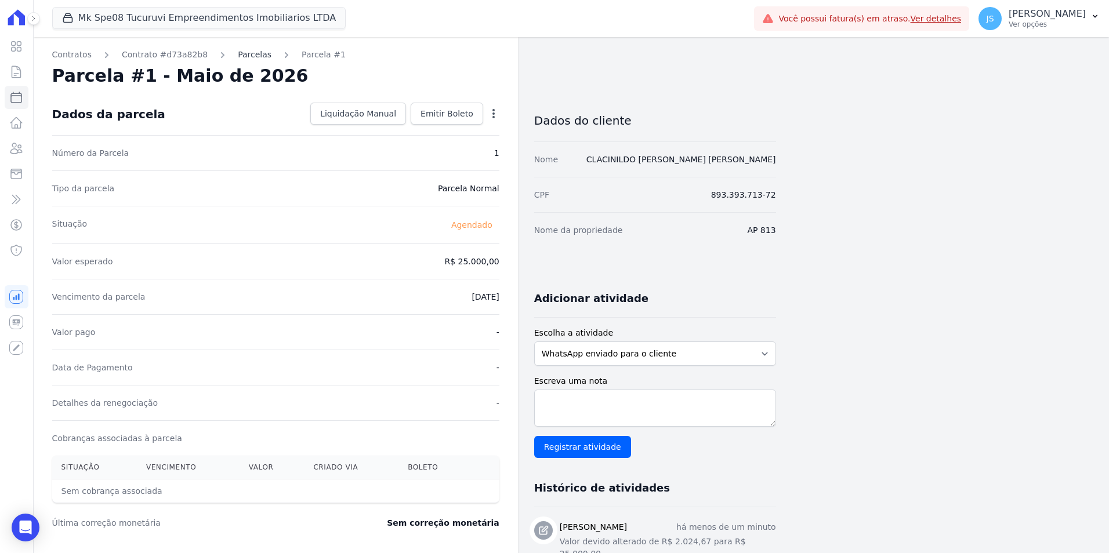
click at [238, 55] on link "Parcelas" at bounding box center [255, 55] width 34 height 12
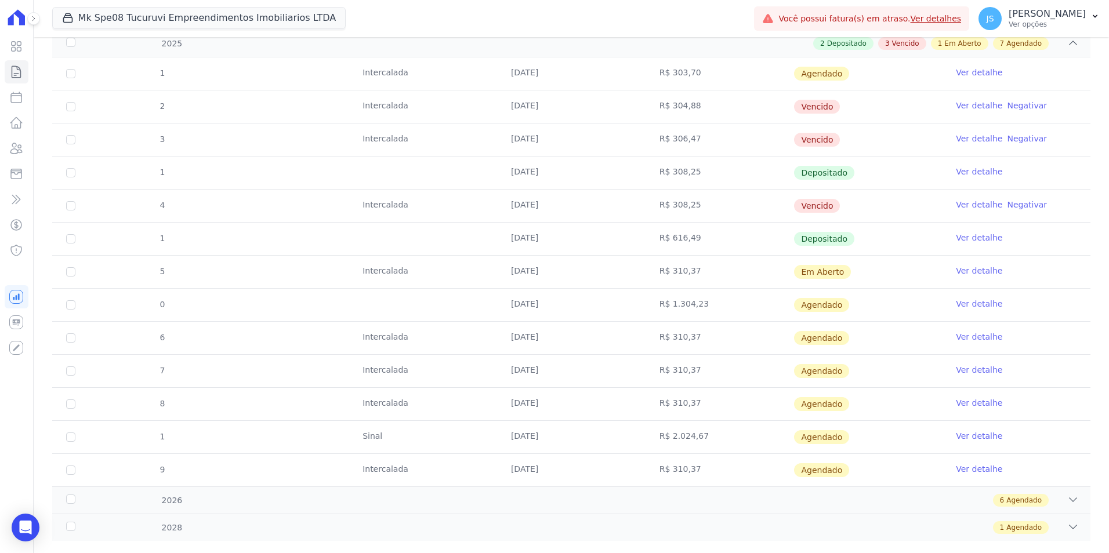
scroll to position [210, 0]
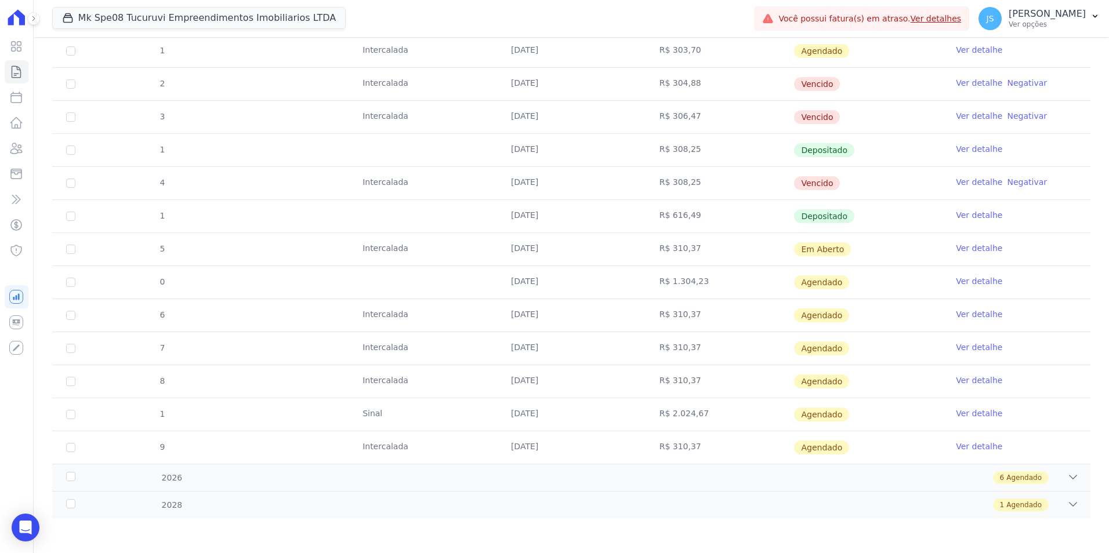
click at [982, 412] on link "Ver detalhe" at bounding box center [979, 414] width 46 height 12
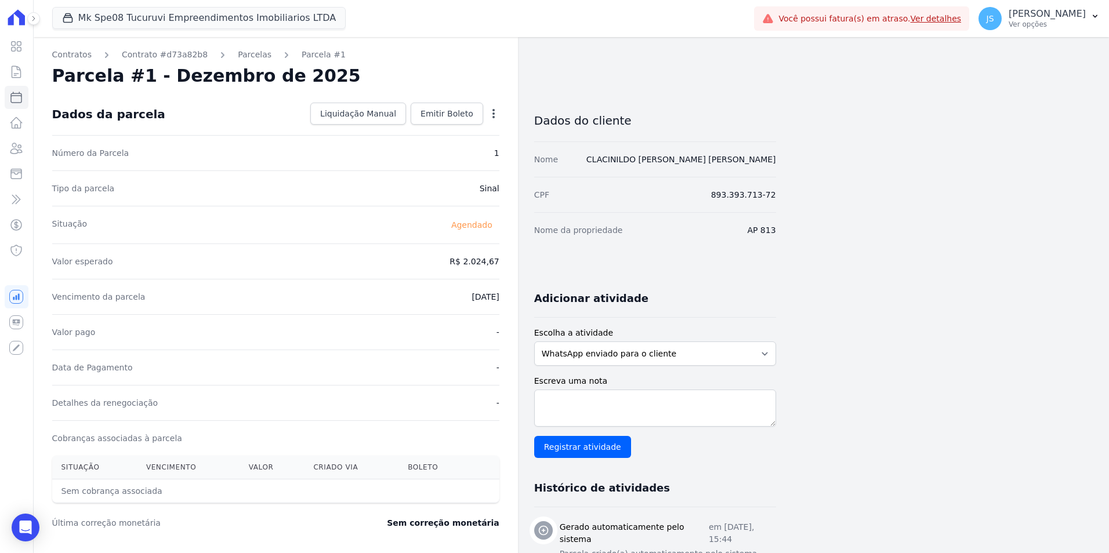
click at [494, 116] on icon "button" at bounding box center [493, 113] width 2 height 9
click at [447, 132] on link "Alterar" at bounding box center [444, 129] width 102 height 21
drag, startPoint x: 448, startPoint y: 262, endPoint x: 582, endPoint y: 263, distance: 134.5
click at [582, 263] on div "Contratos Contrato #d73a82b8 Parcelas Parcela #1 Parcela #1 - Dezembro de 2025 …" at bounding box center [405, 409] width 742 height 745
type input "2500.00"
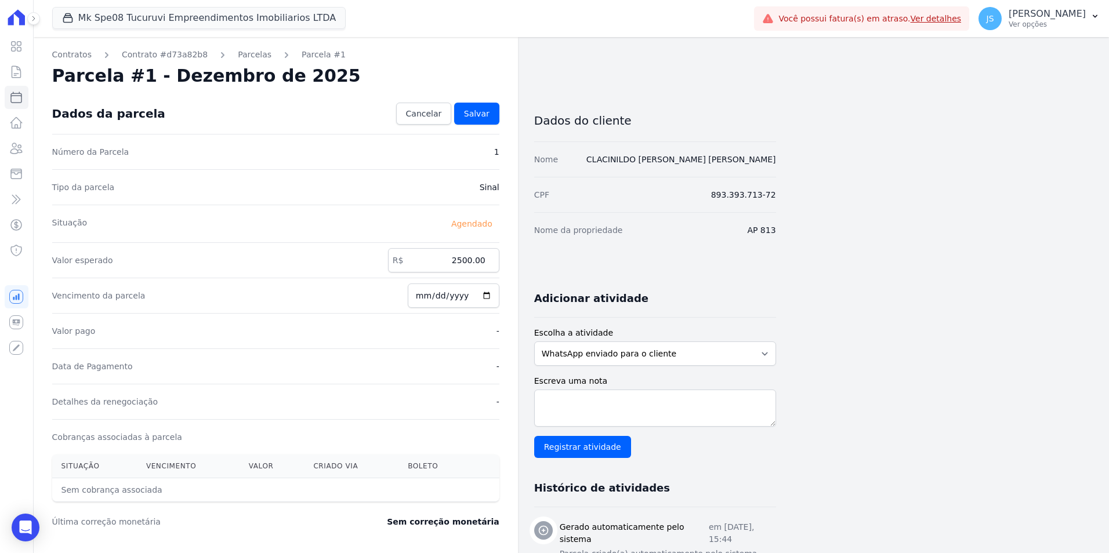
click at [224, 264] on div "Valor esperado R$ 2500.00" at bounding box center [275, 259] width 447 height 35
click at [491, 115] on link "Salvar" at bounding box center [476, 114] width 45 height 22
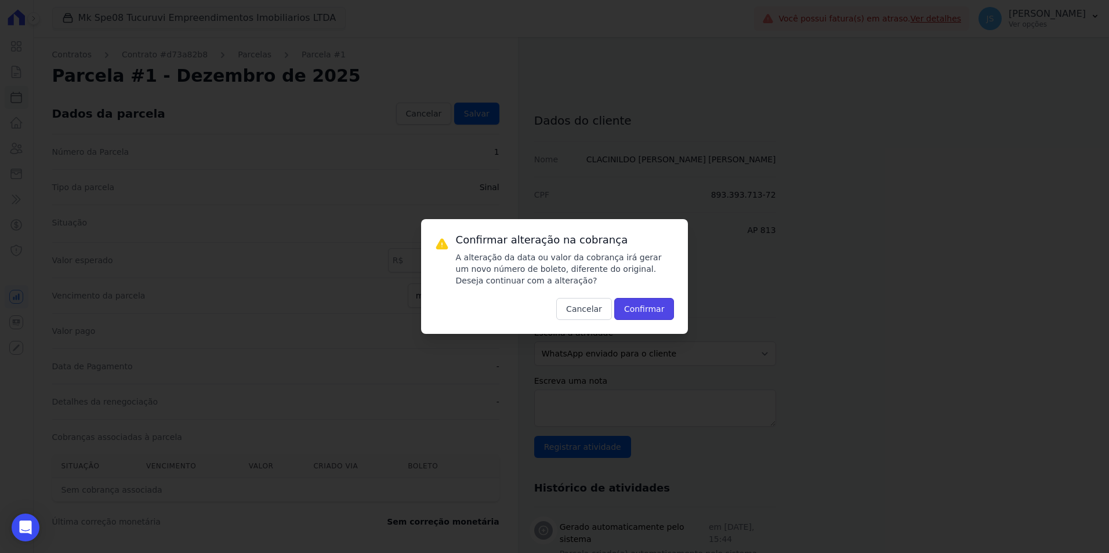
click at [654, 311] on button "Confirmar" at bounding box center [644, 309] width 60 height 22
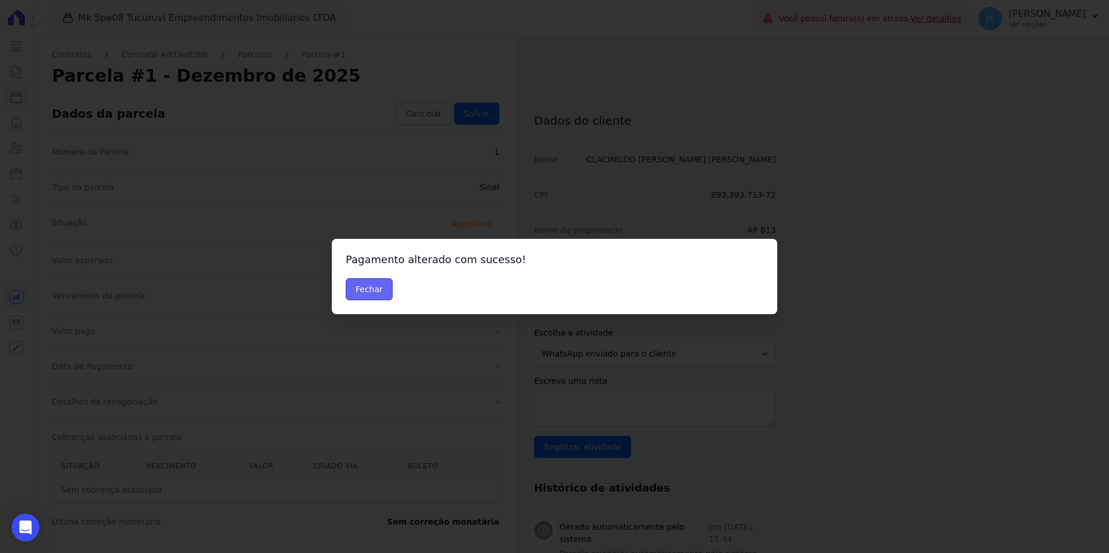
click at [362, 292] on button "Fechar" at bounding box center [369, 289] width 47 height 22
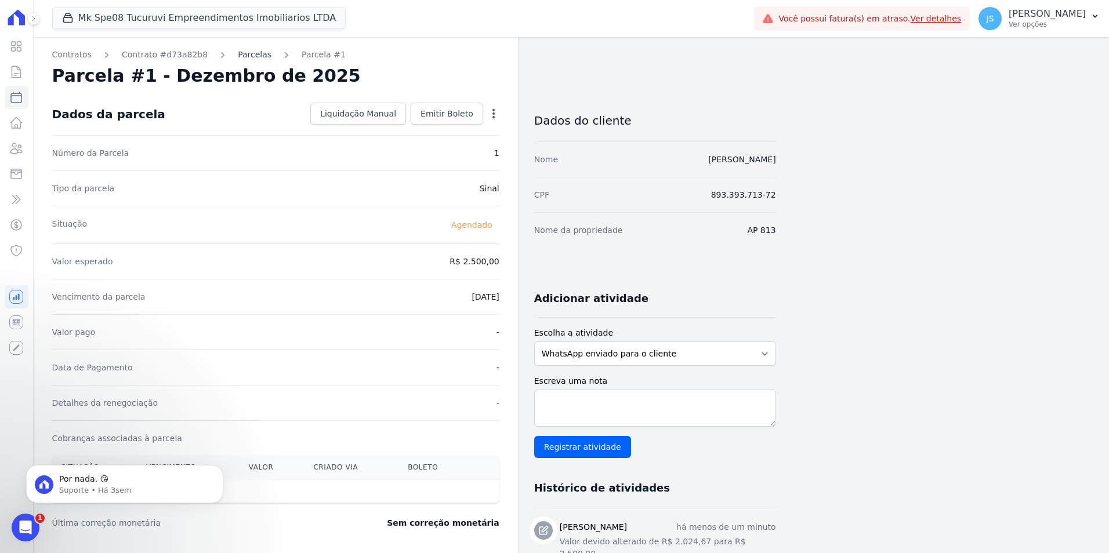
click at [242, 60] on link "Parcelas" at bounding box center [255, 55] width 34 height 12
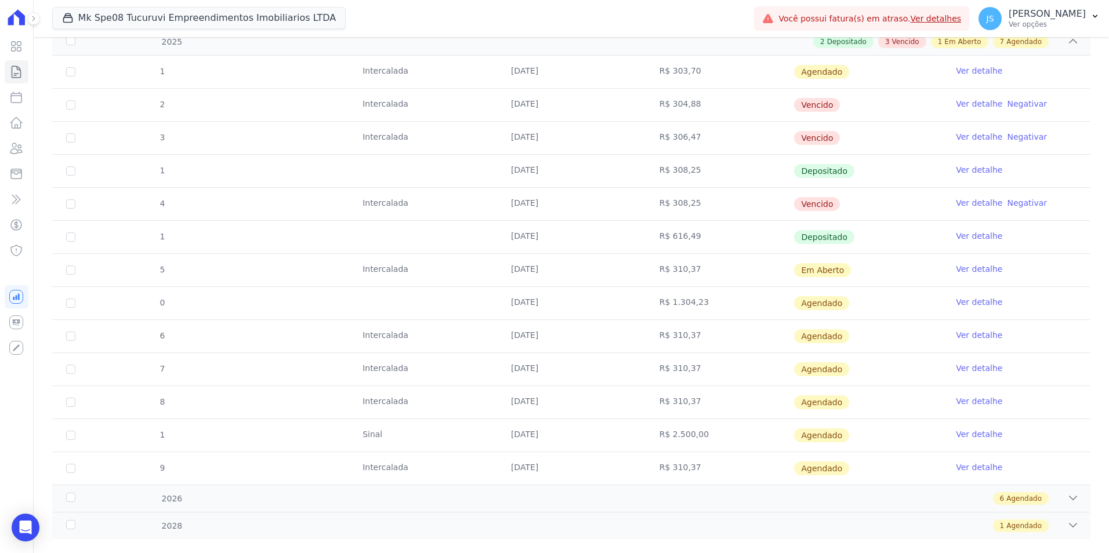
scroll to position [210, 0]
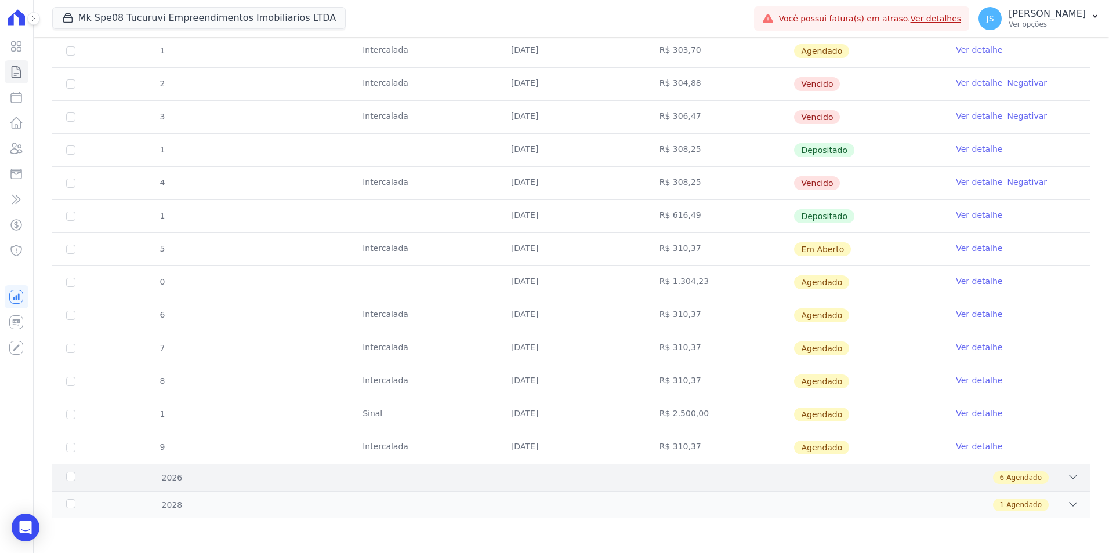
click at [182, 489] on div "2026 6 Agendado" at bounding box center [571, 477] width 1038 height 27
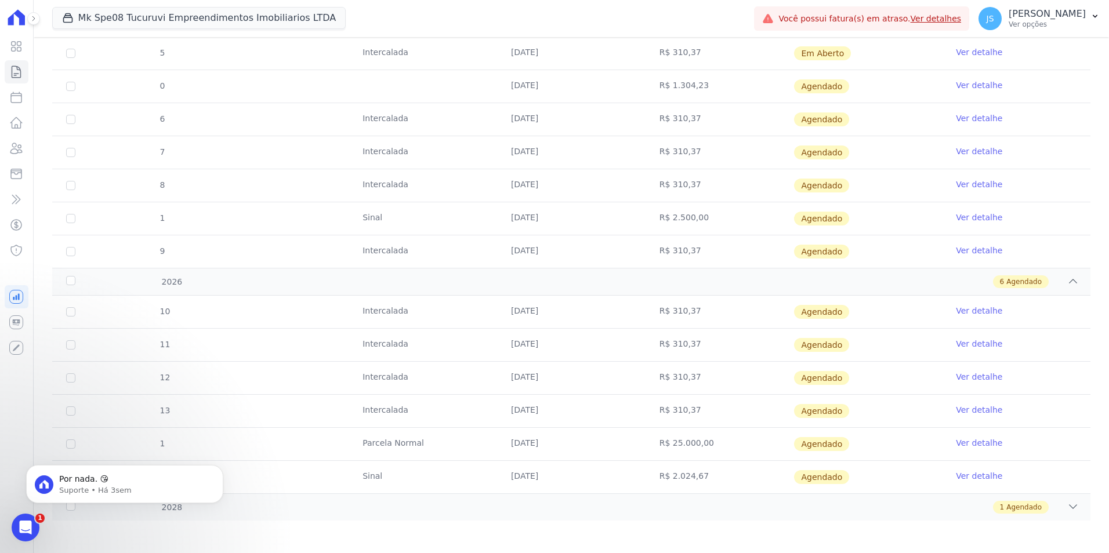
scroll to position [408, 0]
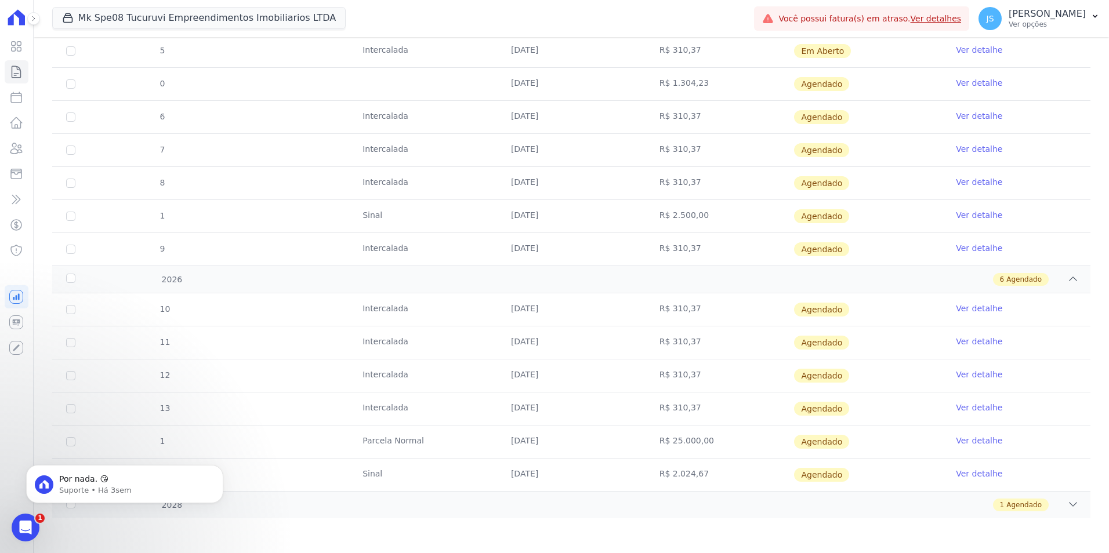
drag, startPoint x: 531, startPoint y: 405, endPoint x: 442, endPoint y: 405, distance: 89.3
click at [442, 405] on tr "13 [GEOGRAPHIC_DATA] [DATE] R$ 310,37 [GEOGRAPHIC_DATA] Ver detalhe" at bounding box center [571, 408] width 1038 height 33
click at [961, 440] on link "Ver detalhe" at bounding box center [979, 441] width 46 height 12
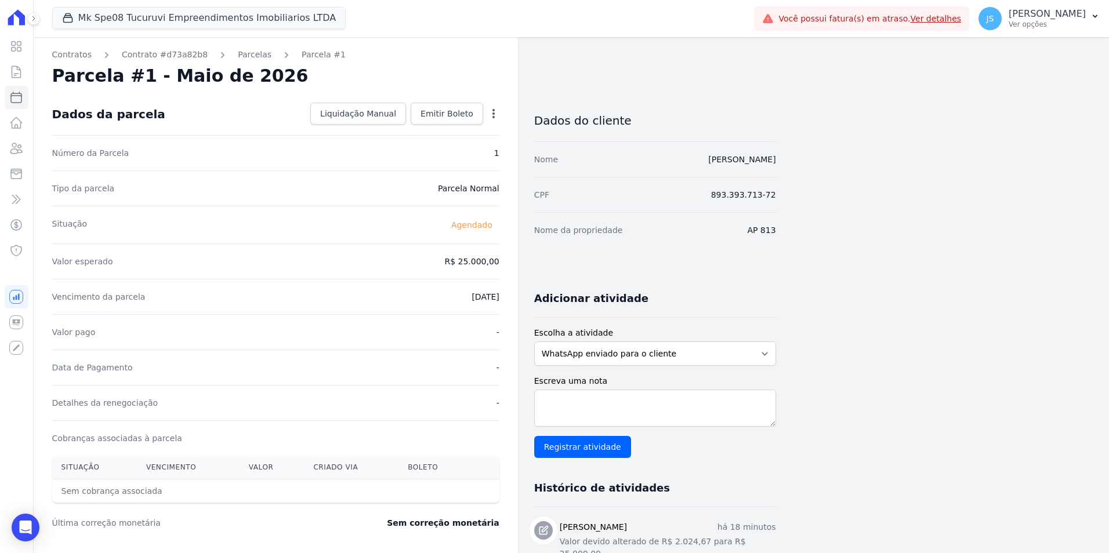
click at [491, 114] on icon "button" at bounding box center [494, 114] width 12 height 12
click at [440, 82] on div "Parcela #1 - Maio de 2026" at bounding box center [275, 76] width 447 height 21
click at [492, 117] on icon "button" at bounding box center [493, 113] width 2 height 9
click at [459, 133] on link "Alterar" at bounding box center [444, 129] width 102 height 21
drag, startPoint x: 454, startPoint y: 259, endPoint x: 576, endPoint y: 295, distance: 127.1
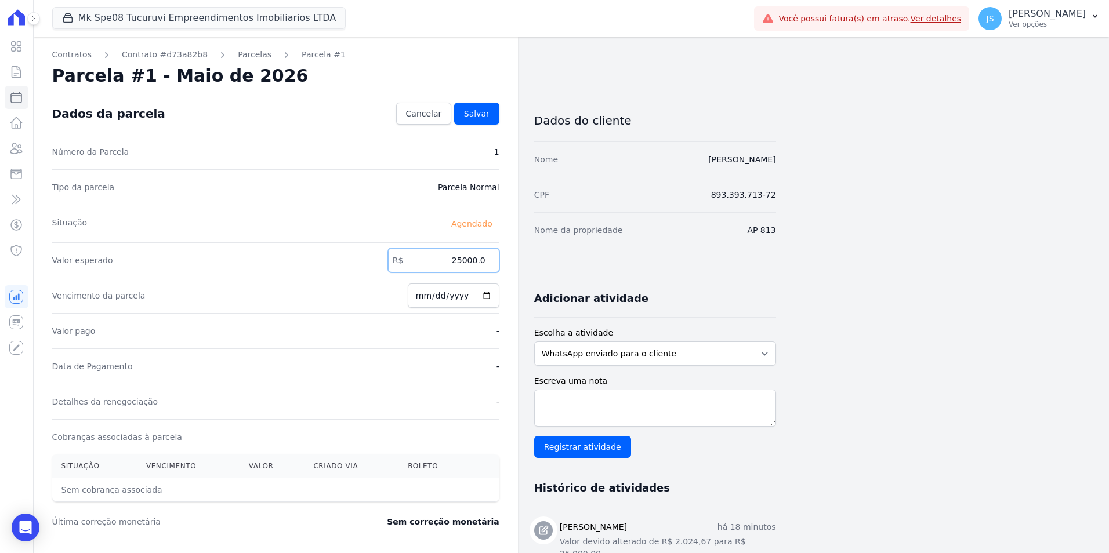
click at [576, 295] on div "Contratos Contrato #d73a82b8 Parcelas Parcela #1 Parcela #1 - Maio de 2026 Conf…" at bounding box center [405, 409] width 742 height 745
type input "2500"
click at [488, 111] on span "Salvar" at bounding box center [477, 114] width 26 height 12
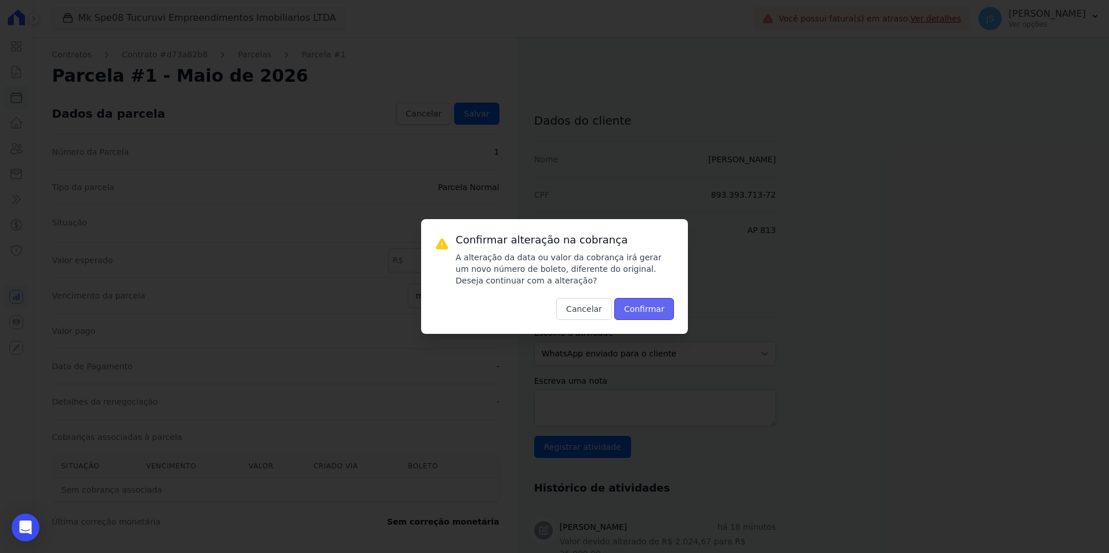
click at [652, 306] on button "Confirmar" at bounding box center [644, 309] width 60 height 22
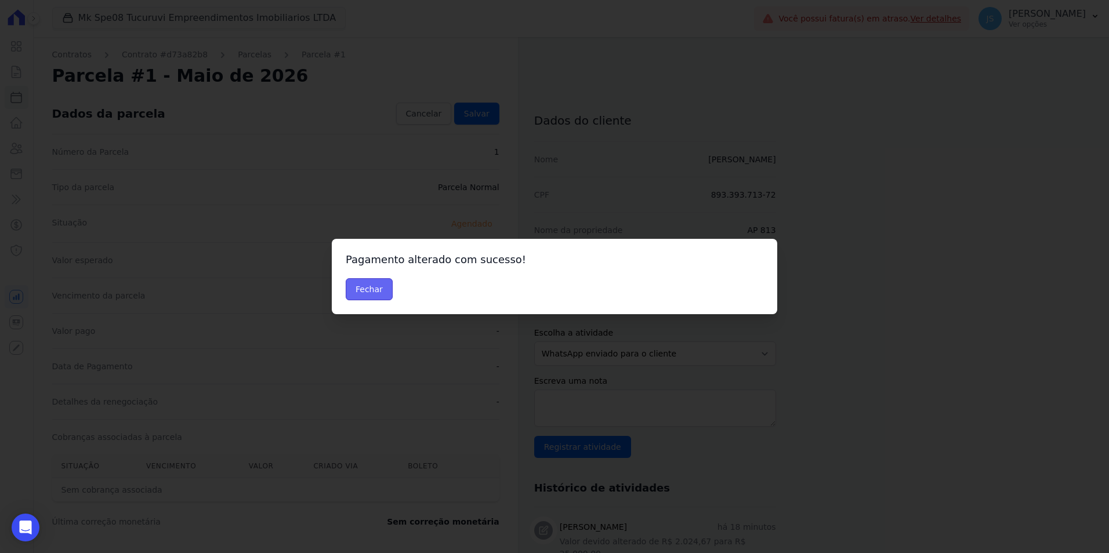
click at [375, 287] on button "Fechar" at bounding box center [369, 289] width 47 height 22
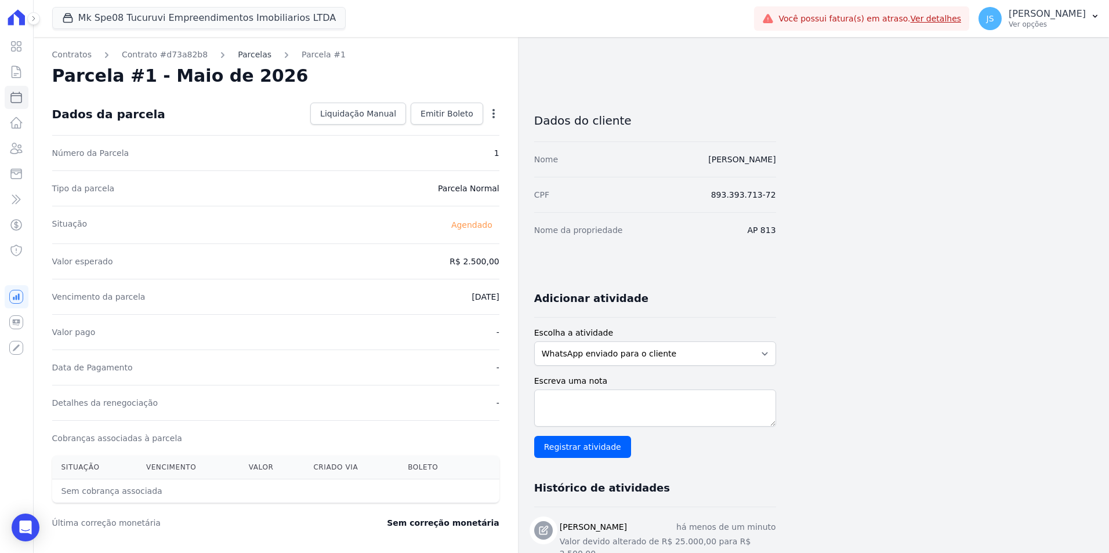
click at [248, 55] on link "Parcelas" at bounding box center [255, 55] width 34 height 12
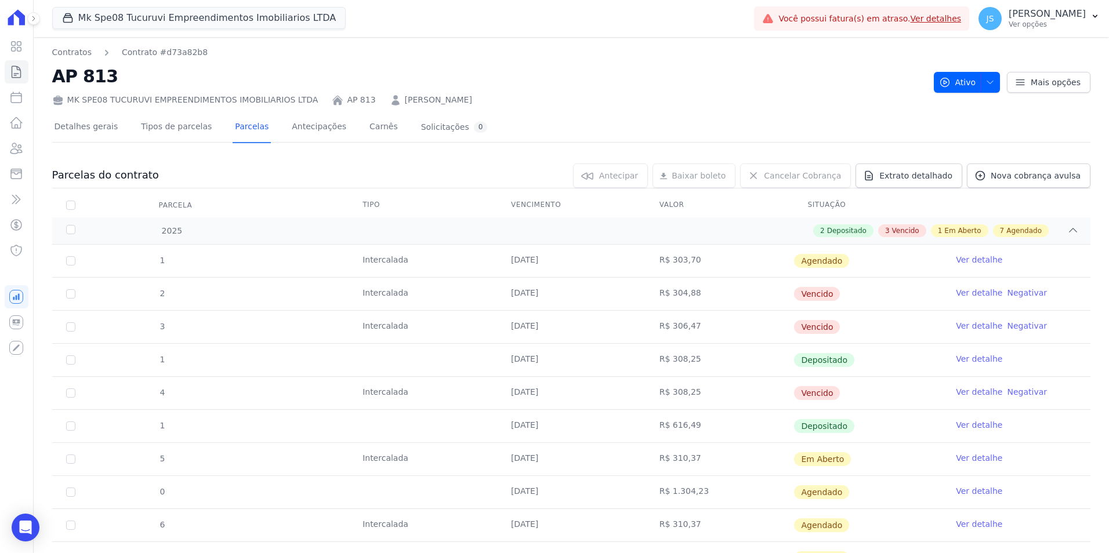
drag, startPoint x: 271, startPoint y: 64, endPoint x: 598, endPoint y: 82, distance: 328.2
click at [598, 82] on h2 "AP 813" at bounding box center [488, 76] width 872 height 26
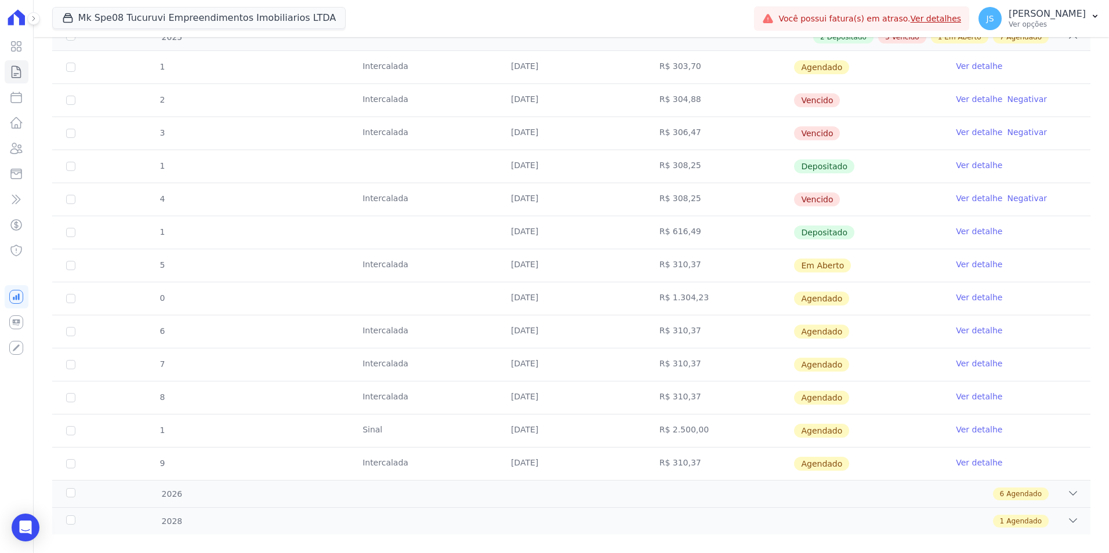
scroll to position [210, 0]
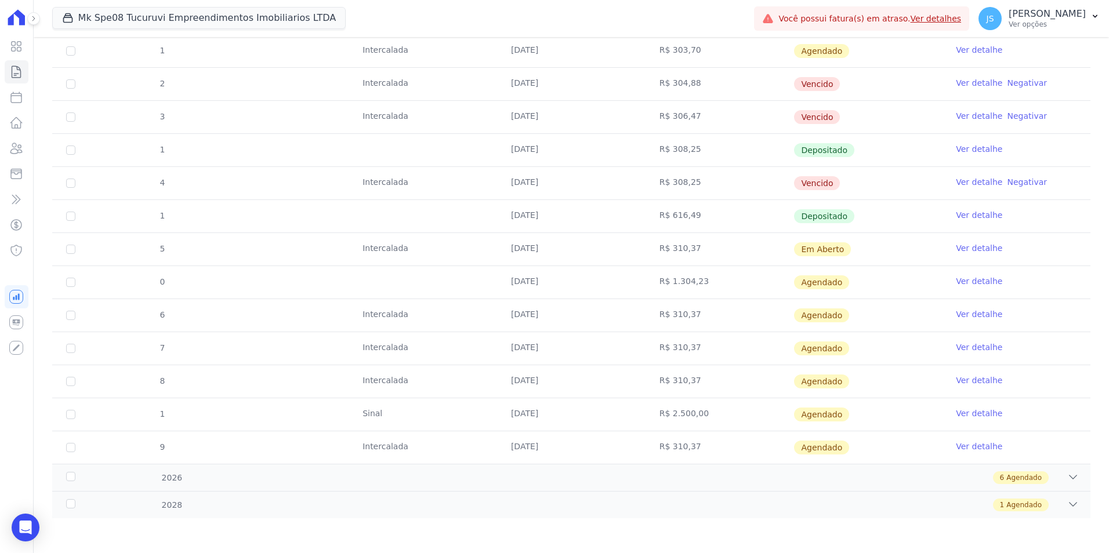
click at [500, 467] on div "1 [GEOGRAPHIC_DATA] [DATE] R$ 303,70 [GEOGRAPHIC_DATA] Ver detalhe 2 [GEOGRAPHI…" at bounding box center [571, 249] width 1075 height 438
click at [633, 476] on div "6 Agendado" at bounding box center [622, 477] width 913 height 13
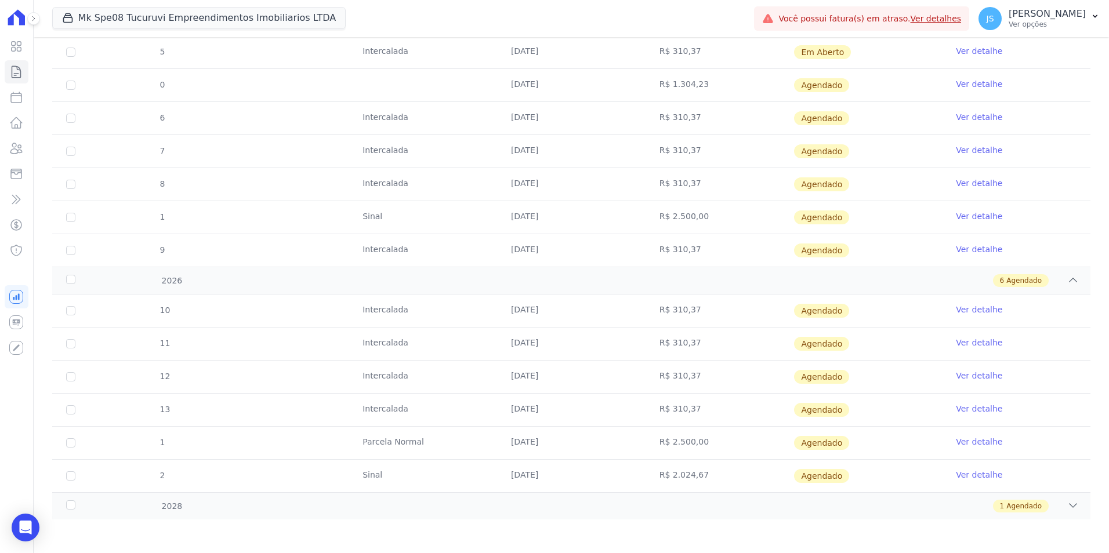
scroll to position [408, 0]
drag, startPoint x: 556, startPoint y: 402, endPoint x: 486, endPoint y: 408, distance: 70.4
click at [486, 408] on tr "13 [GEOGRAPHIC_DATA] [DATE] R$ 310,37 [GEOGRAPHIC_DATA] Ver detalhe" at bounding box center [571, 408] width 1038 height 33
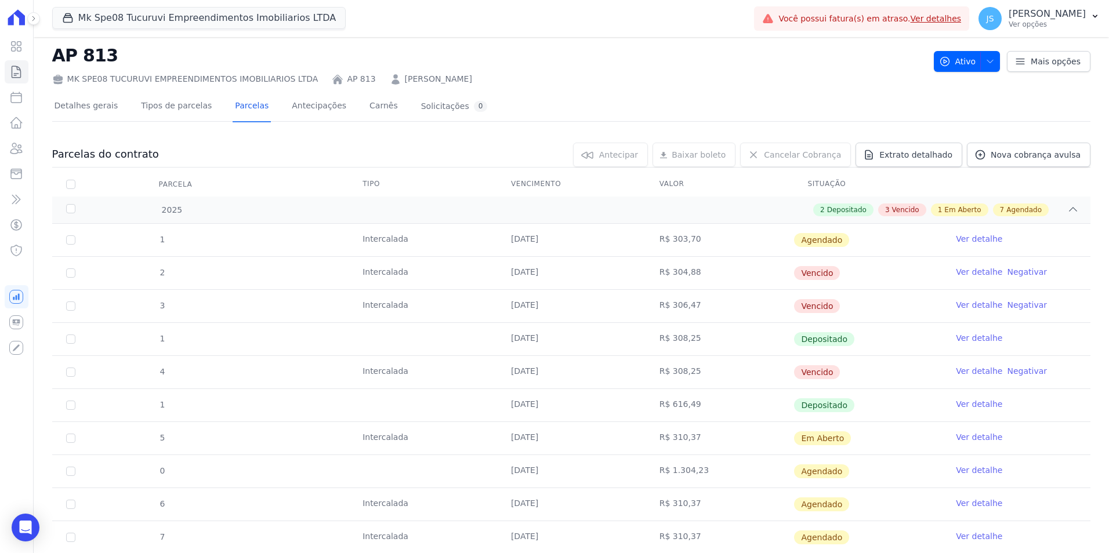
scroll to position [0, 0]
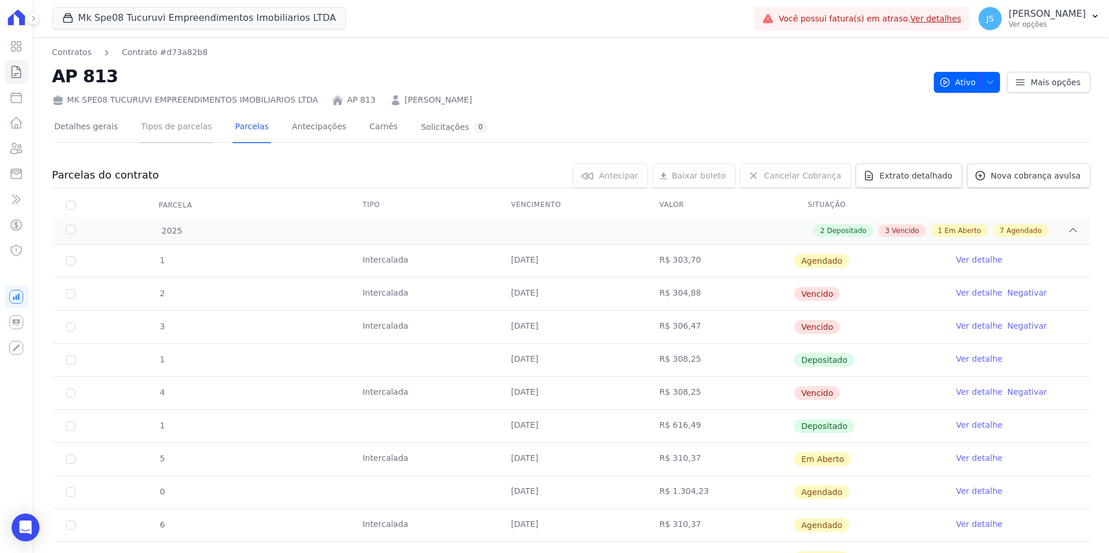
click at [149, 127] on link "Tipos de parcelas" at bounding box center [176, 128] width 75 height 31
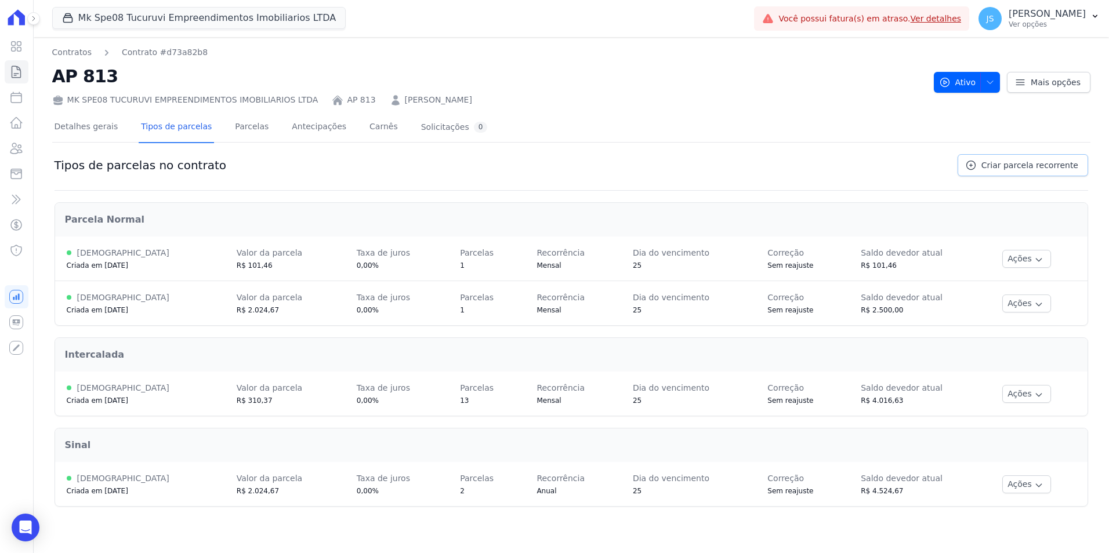
click at [1011, 168] on span "Criar parcela recorrente" at bounding box center [1029, 165] width 97 height 12
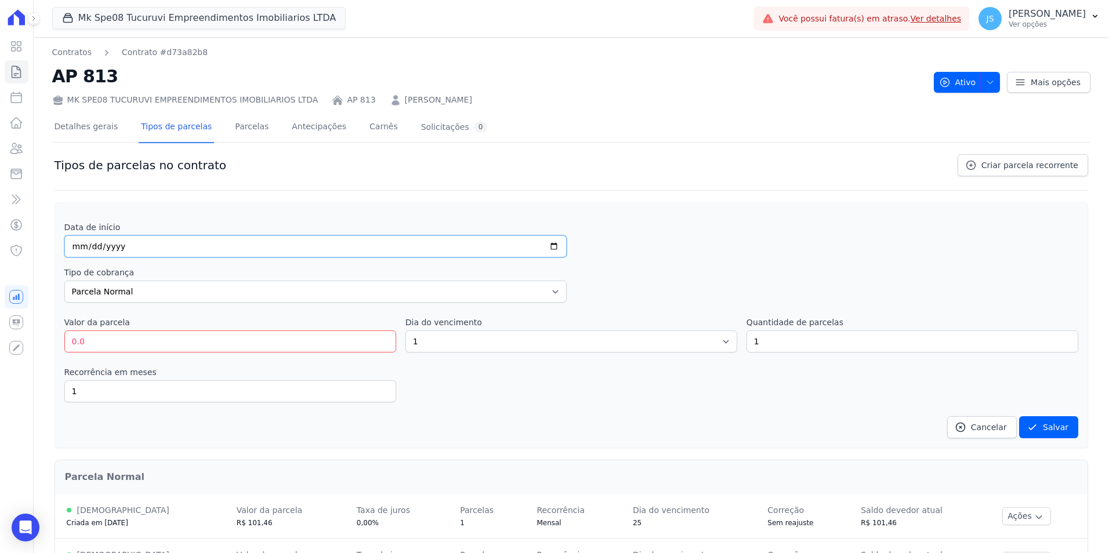
drag, startPoint x: 136, startPoint y: 251, endPoint x: 49, endPoint y: 253, distance: 87.6
click at [49, 253] on div "Contratos Contrato #d73a82b8 AP 813 MK SPE08 TUCURUVI EMPREENDIMENTOS IMOBILIAR…" at bounding box center [571, 410] width 1075 height 746
type input "0001-04-25"
type input "[DATE]"
drag, startPoint x: 115, startPoint y: 342, endPoint x: 17, endPoint y: 342, distance: 98.0
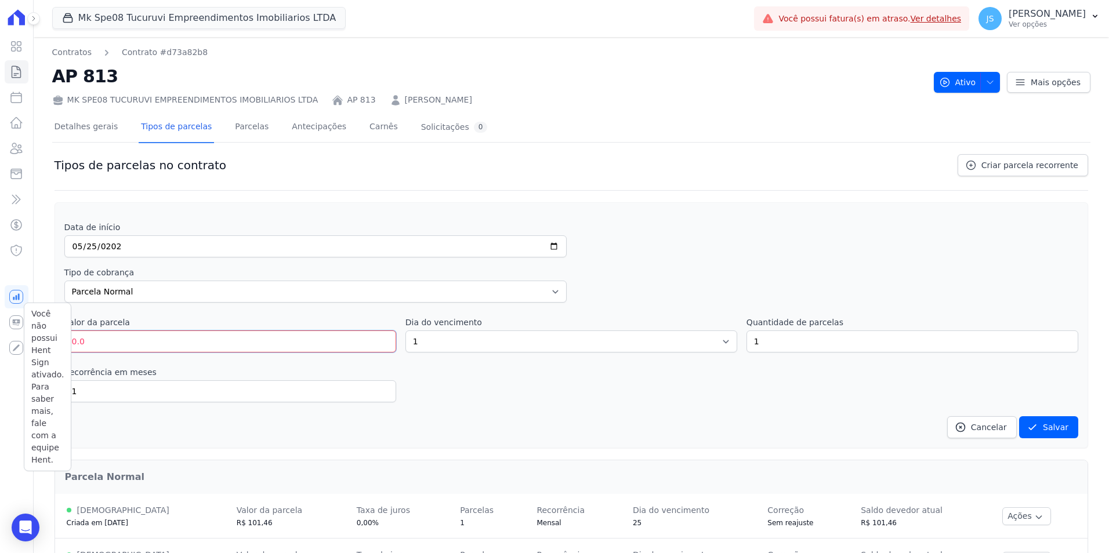
click at [17, 342] on div "Visão Geral Contratos [GEOGRAPHIC_DATA] Lotes Clientes Minha Carteira Transferê…" at bounding box center [554, 276] width 1109 height 553
type input "281.26"
drag, startPoint x: 439, startPoint y: 350, endPoint x: 425, endPoint y: 340, distance: 16.7
click at [425, 340] on select "1 2 3 4 5 6 7 8 9 10 11 12 13 14 15 16 17 18 19 20 21 22 23 24 25 26 27 28 29 3…" at bounding box center [571, 342] width 332 height 22
select select "25"
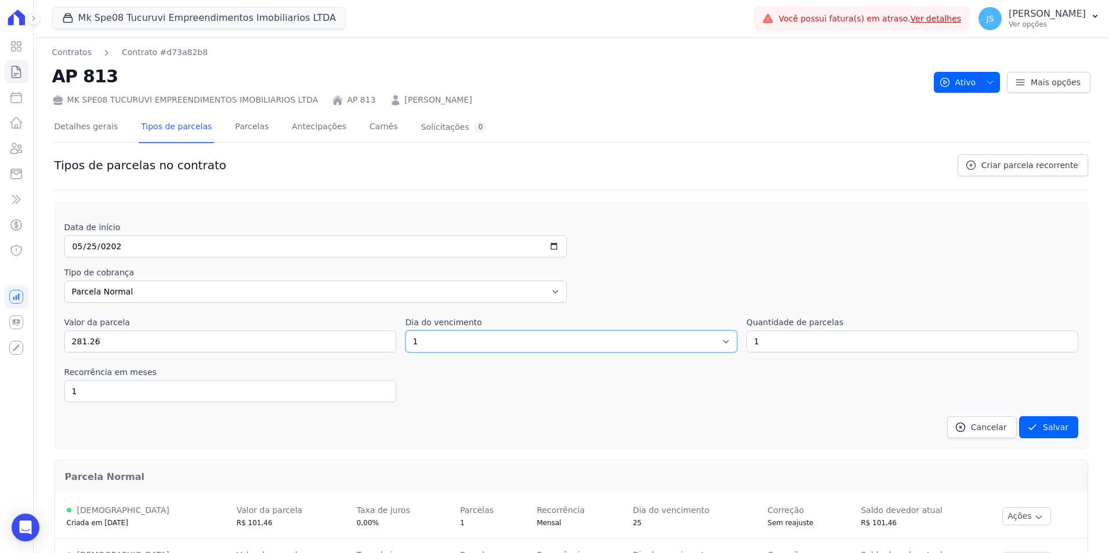
click at [405, 331] on select "1 2 3 4 5 6 7 8 9 10 11 12 13 14 15 16 17 18 19 20 21 22 23 24 25 26 27 28 29 3…" at bounding box center [571, 342] width 332 height 22
drag, startPoint x: 777, startPoint y: 346, endPoint x: 740, endPoint y: 341, distance: 37.5
click at [739, 343] on div "Valor da parcela 281.26 Dia do vencimento 1 2 3 4 5 6 7 8 9 10 11 12 13 14 15 1…" at bounding box center [571, 335] width 1014 height 36
type input "4"
click at [711, 387] on div "Recorrência em meses 1 in_advance" at bounding box center [571, 385] width 1014 height 36
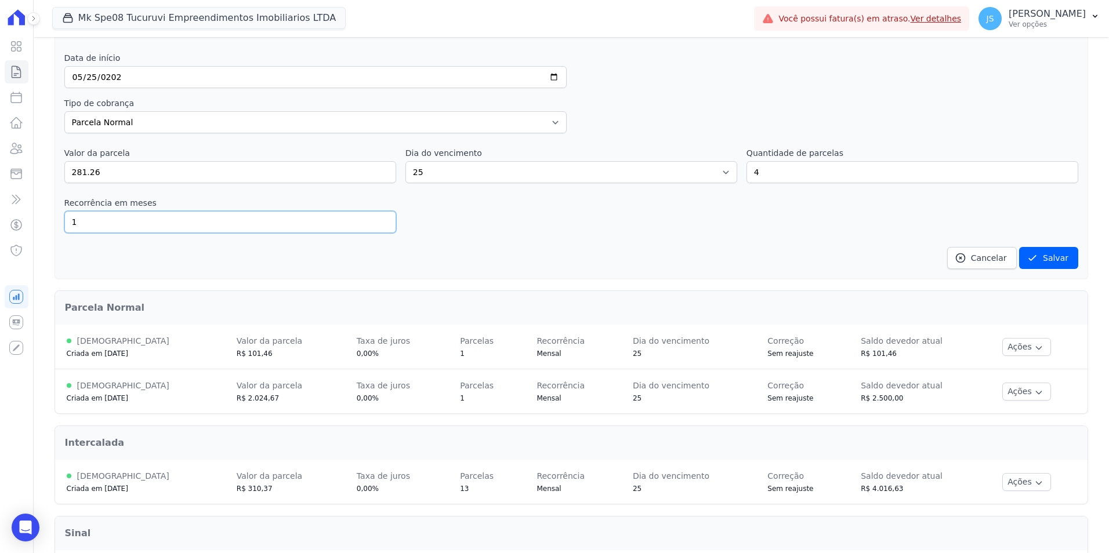
scroll to position [174, 0]
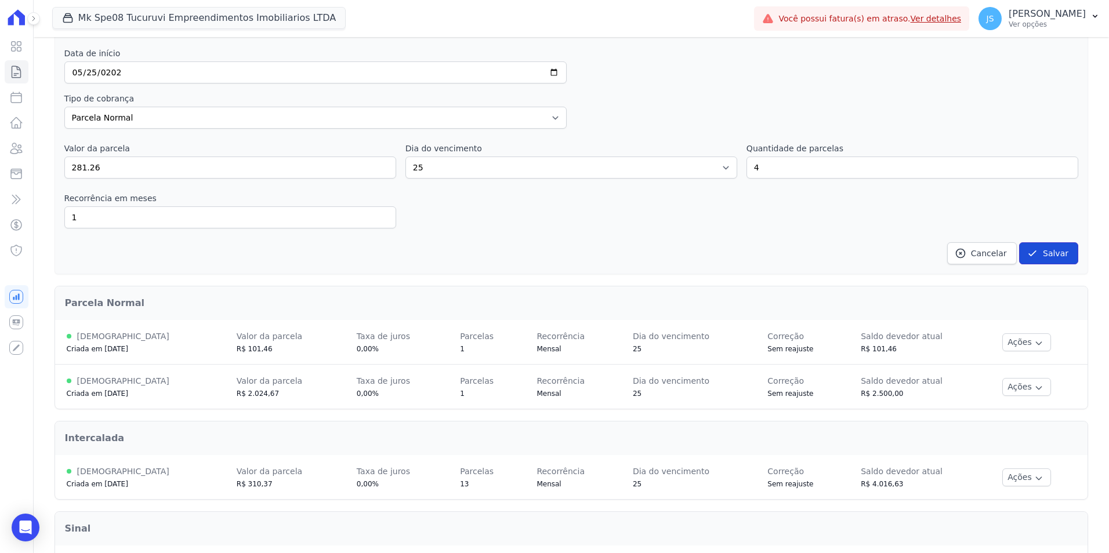
click at [1040, 248] on button "Salvar" at bounding box center [1048, 253] width 59 height 22
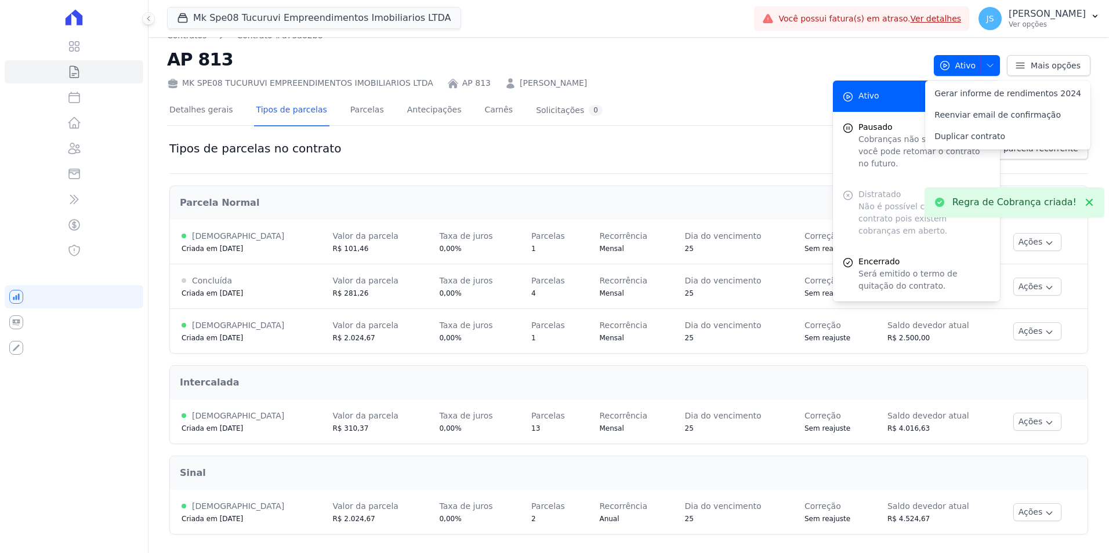
scroll to position [17, 0]
click at [353, 115] on link "Parcelas" at bounding box center [367, 111] width 38 height 31
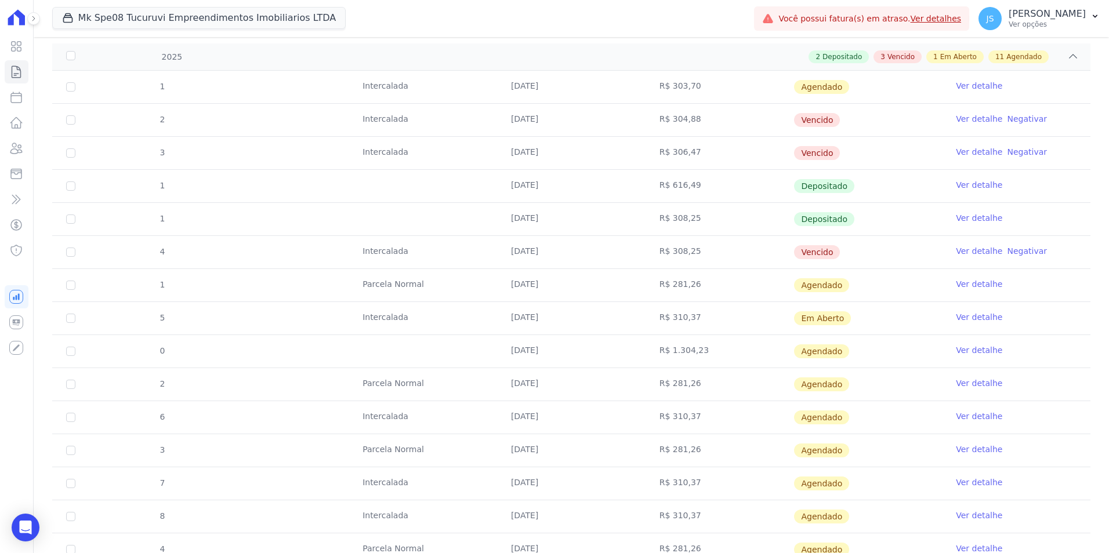
scroll to position [342, 0]
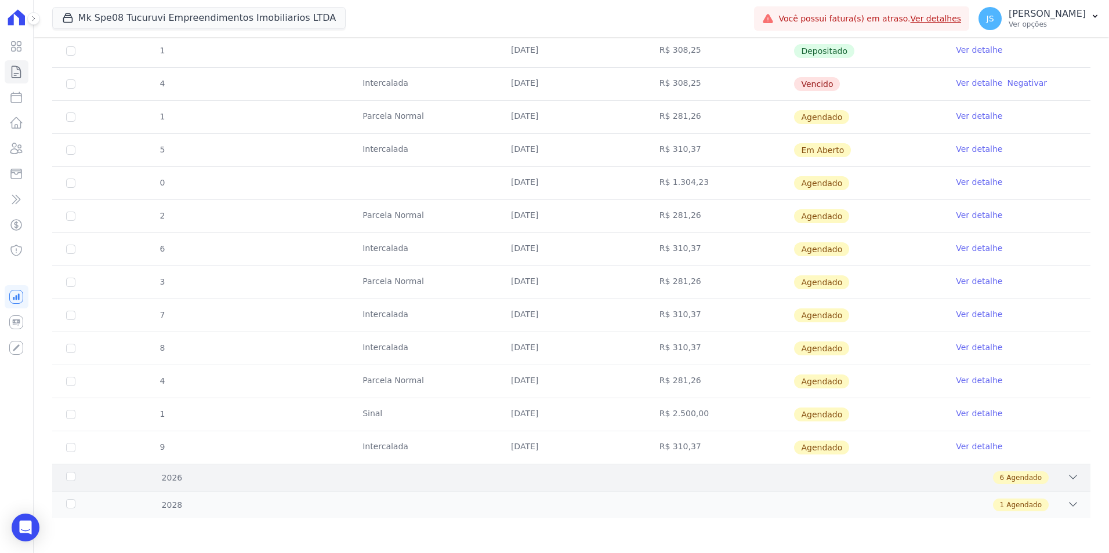
click at [604, 474] on div "6 Agendado" at bounding box center [622, 477] width 913 height 13
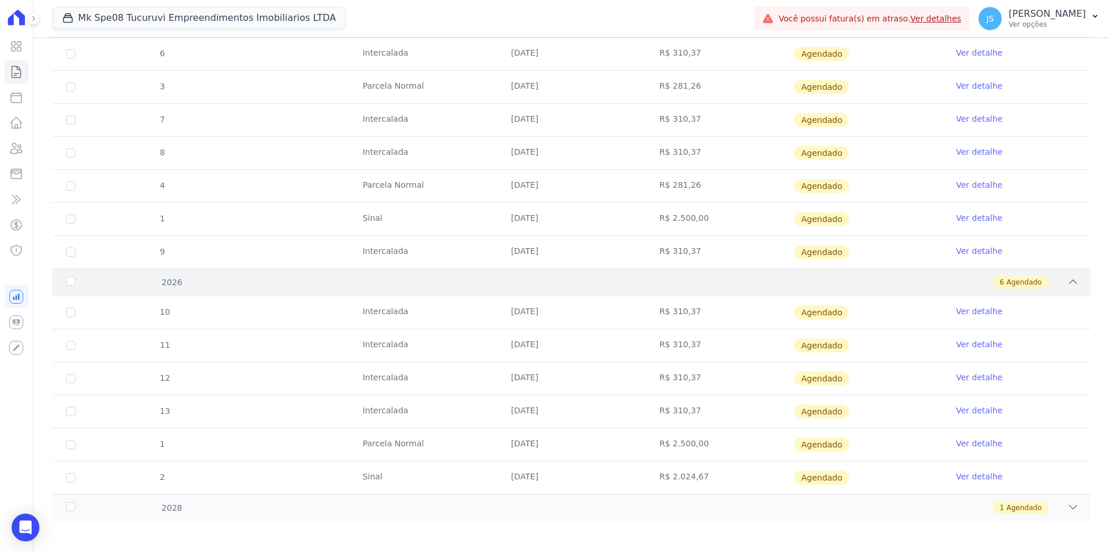
scroll to position [540, 0]
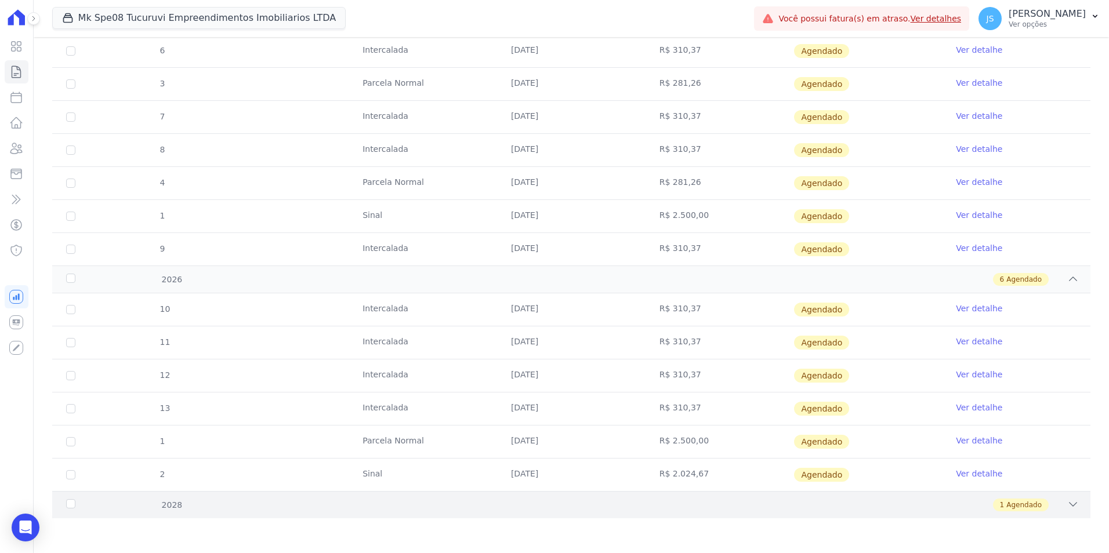
click at [582, 511] on div "1 Agendado" at bounding box center [622, 505] width 913 height 13
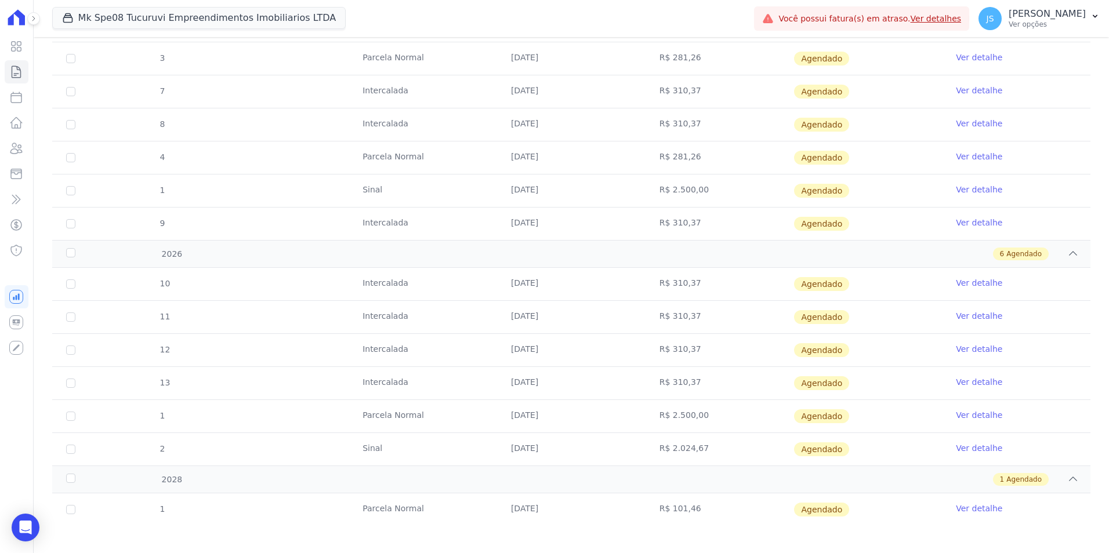
scroll to position [574, 0]
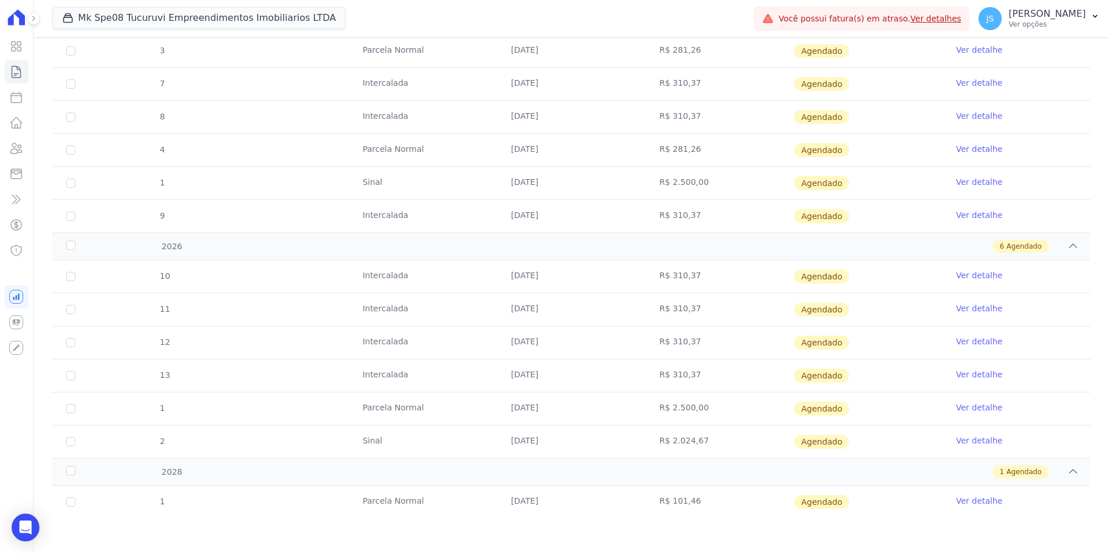
click at [961, 507] on td "Ver detalhe" at bounding box center [1016, 502] width 148 height 32
click at [956, 503] on link "Ver detalhe" at bounding box center [979, 501] width 46 height 12
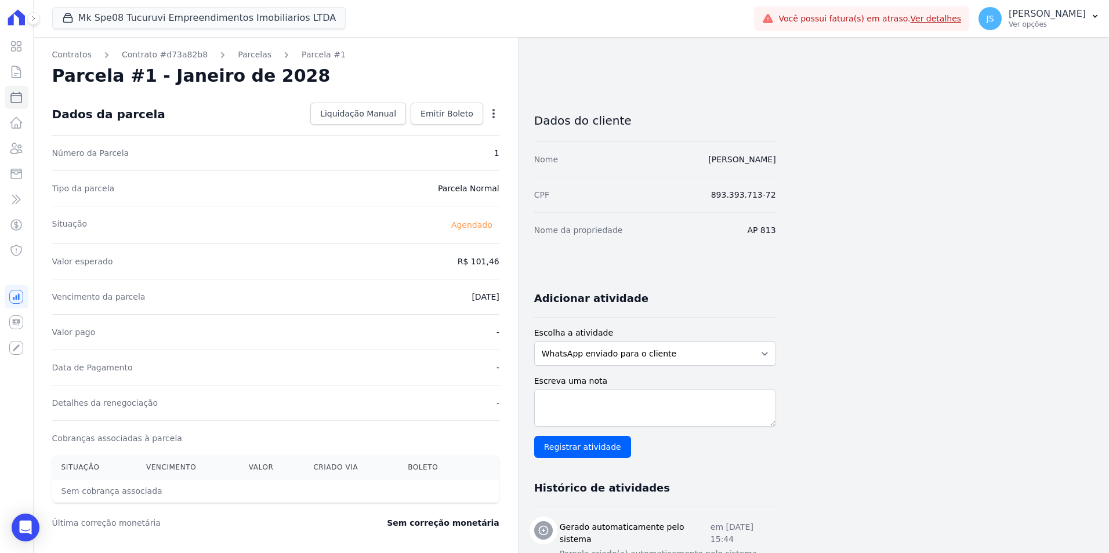
click at [493, 110] on icon "button" at bounding box center [493, 113] width 2 height 9
click at [449, 129] on link "Alterar" at bounding box center [444, 129] width 102 height 21
click at [445, 296] on input "[DATE]" at bounding box center [454, 296] width 92 height 24
drag, startPoint x: 441, startPoint y: 297, endPoint x: 447, endPoint y: 292, distance: 8.2
click at [441, 296] on input "[DATE]" at bounding box center [454, 296] width 92 height 24
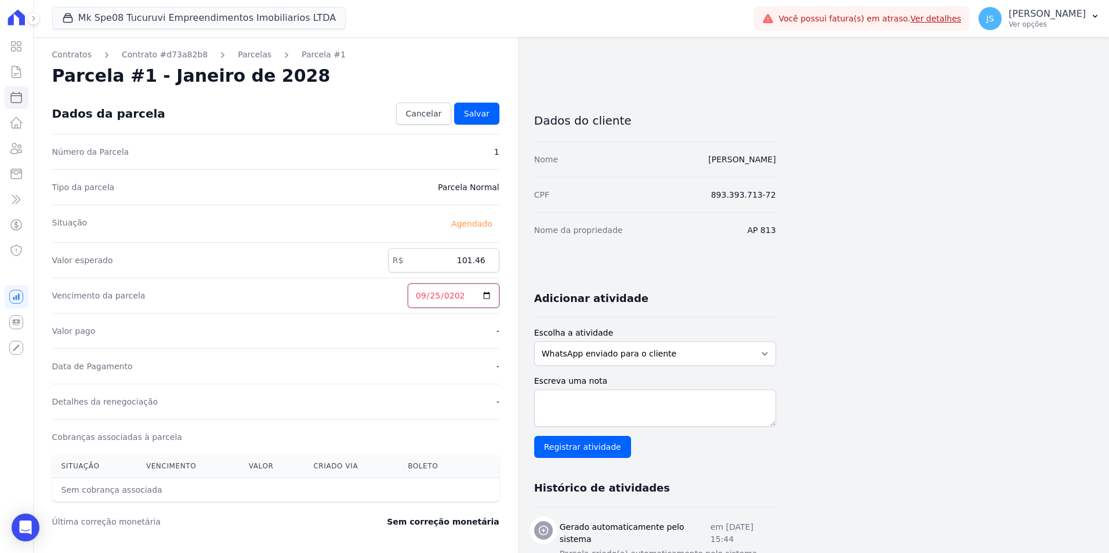
type input "[DATE]"
click at [486, 116] on span "Salvar" at bounding box center [477, 114] width 26 height 12
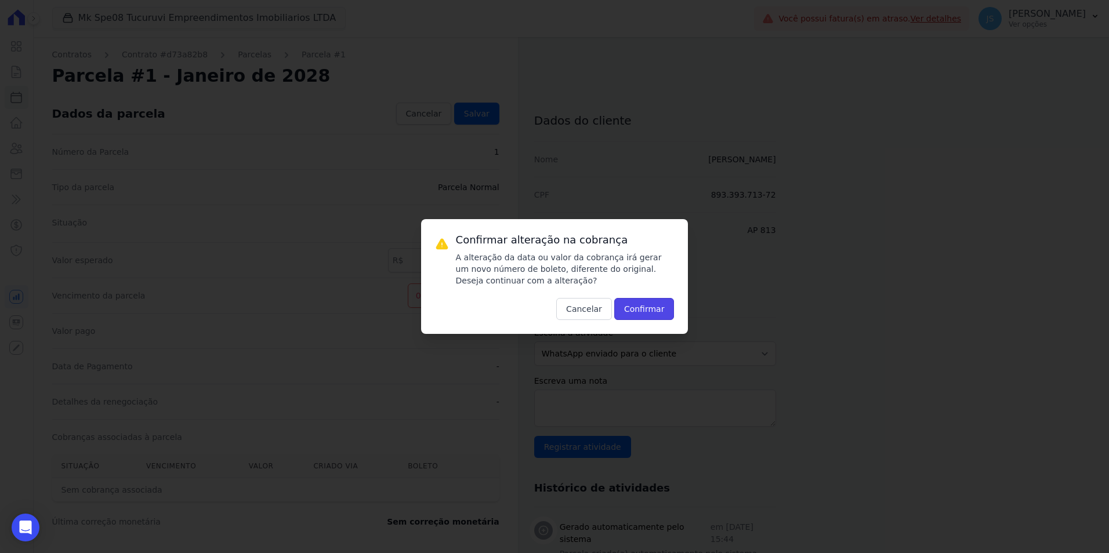
click at [654, 311] on button "Confirmar" at bounding box center [644, 309] width 60 height 22
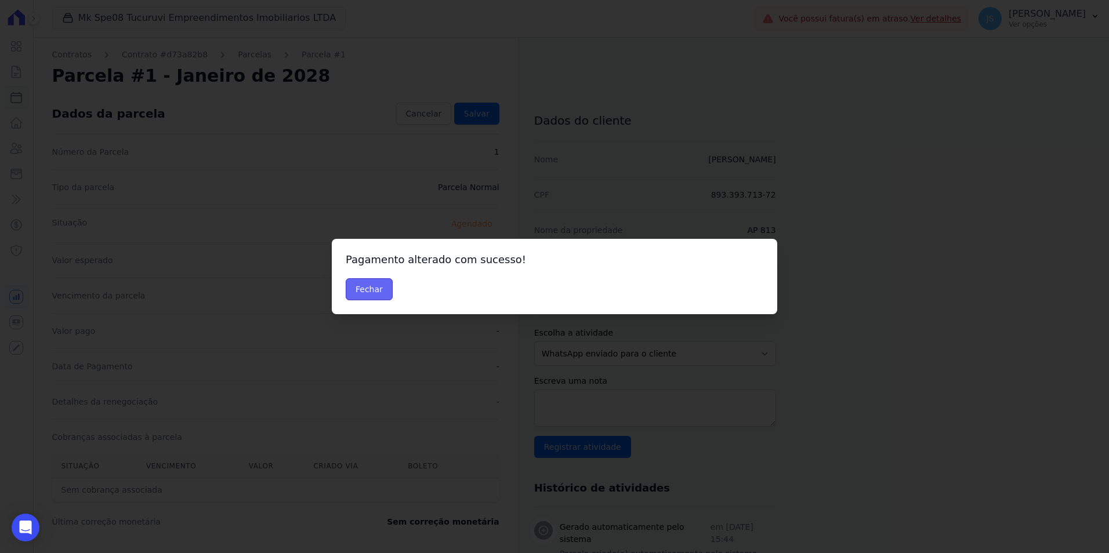
click at [376, 283] on button "Fechar" at bounding box center [369, 289] width 47 height 22
